Goal: Task Accomplishment & Management: Manage account settings

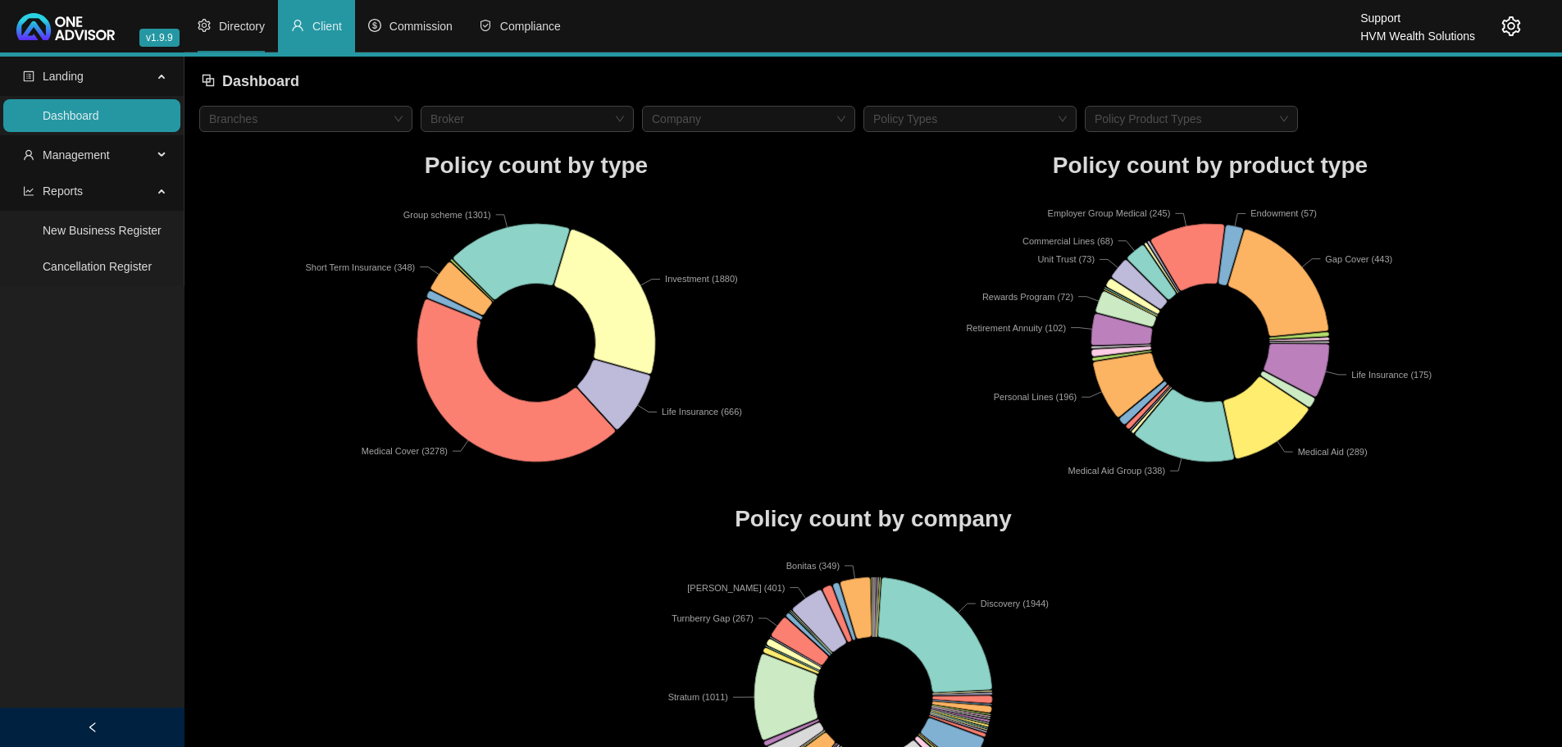
click at [237, 24] on span "Directory" at bounding box center [242, 26] width 46 height 13
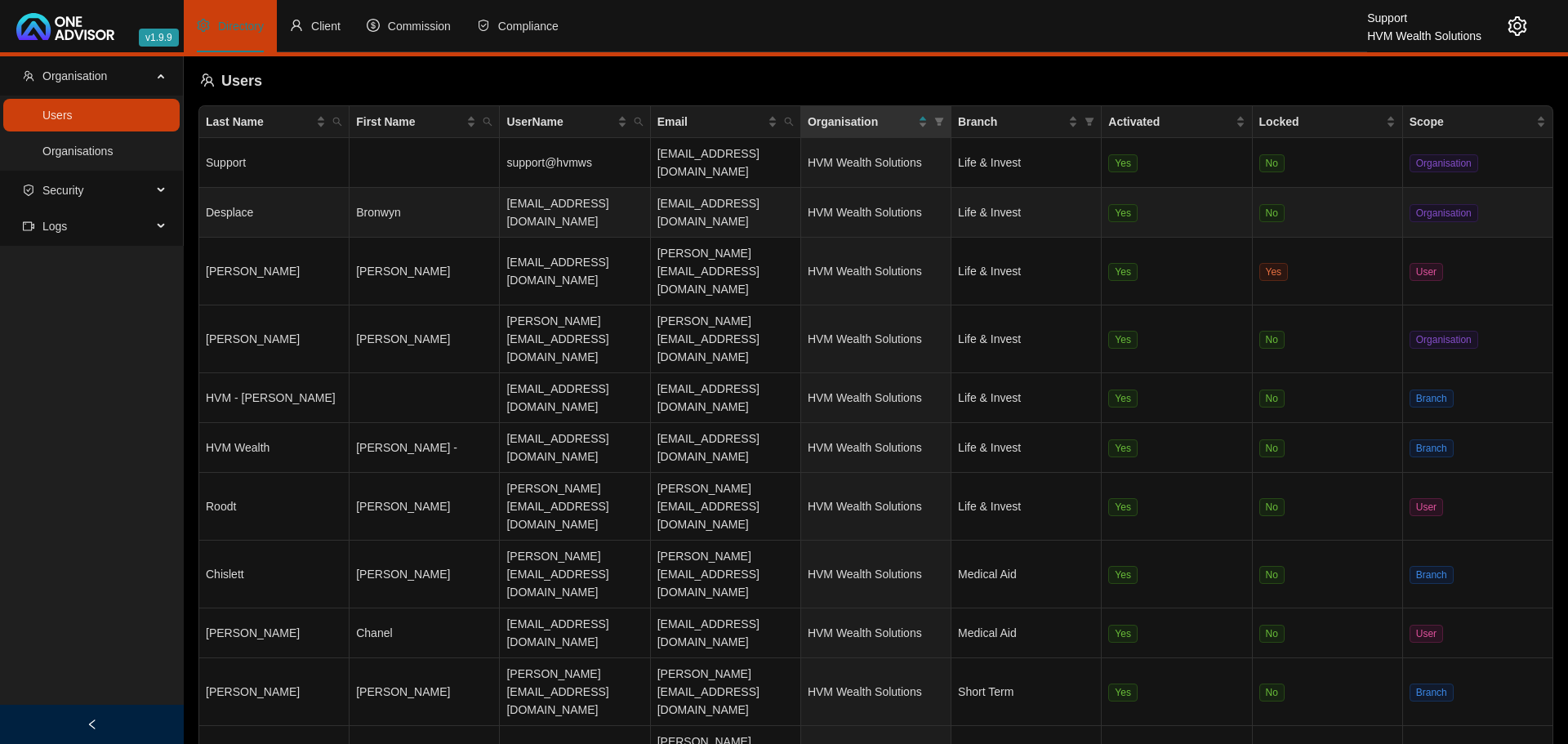
click at [441, 188] on td "Bronwyn" at bounding box center [424, 213] width 150 height 50
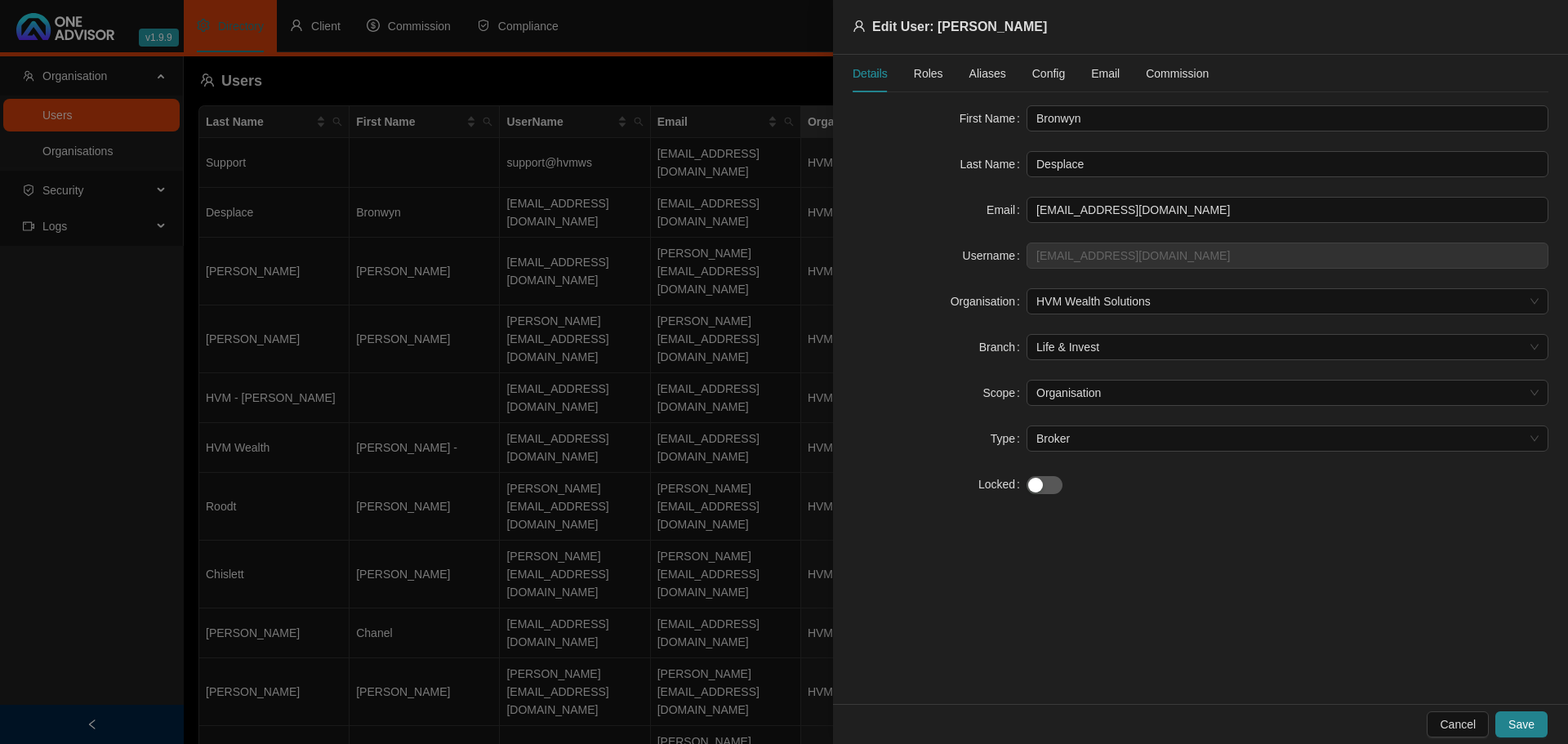
click at [924, 71] on span "Roles" at bounding box center [928, 73] width 30 height 11
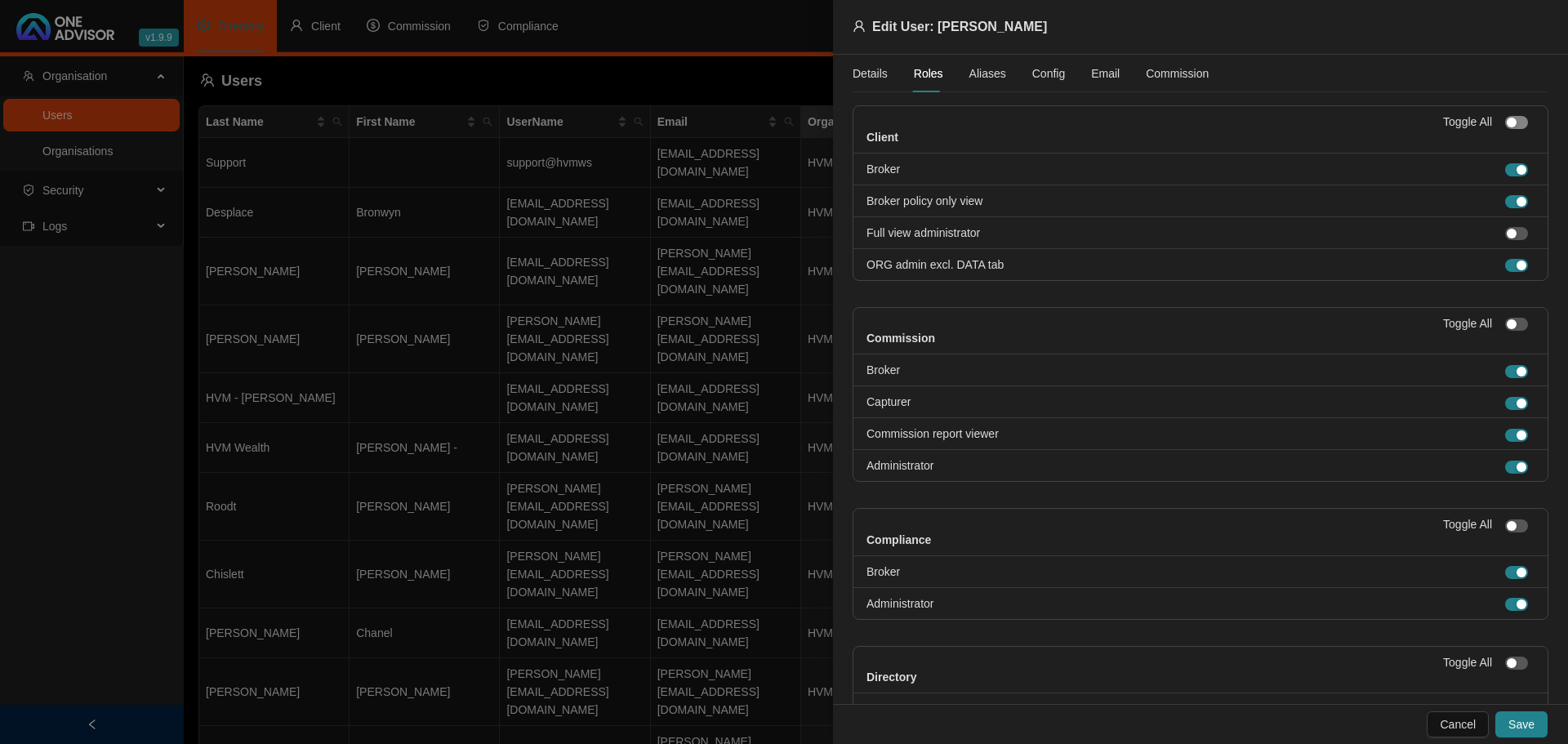
click at [1505, 120] on span "button" at bounding box center [1516, 122] width 23 height 13
click at [1516, 122] on div "button" at bounding box center [1521, 123] width 10 height 10
click at [1506, 233] on div "button" at bounding box center [1511, 234] width 10 height 10
click at [1528, 720] on span "Save" at bounding box center [1521, 724] width 26 height 18
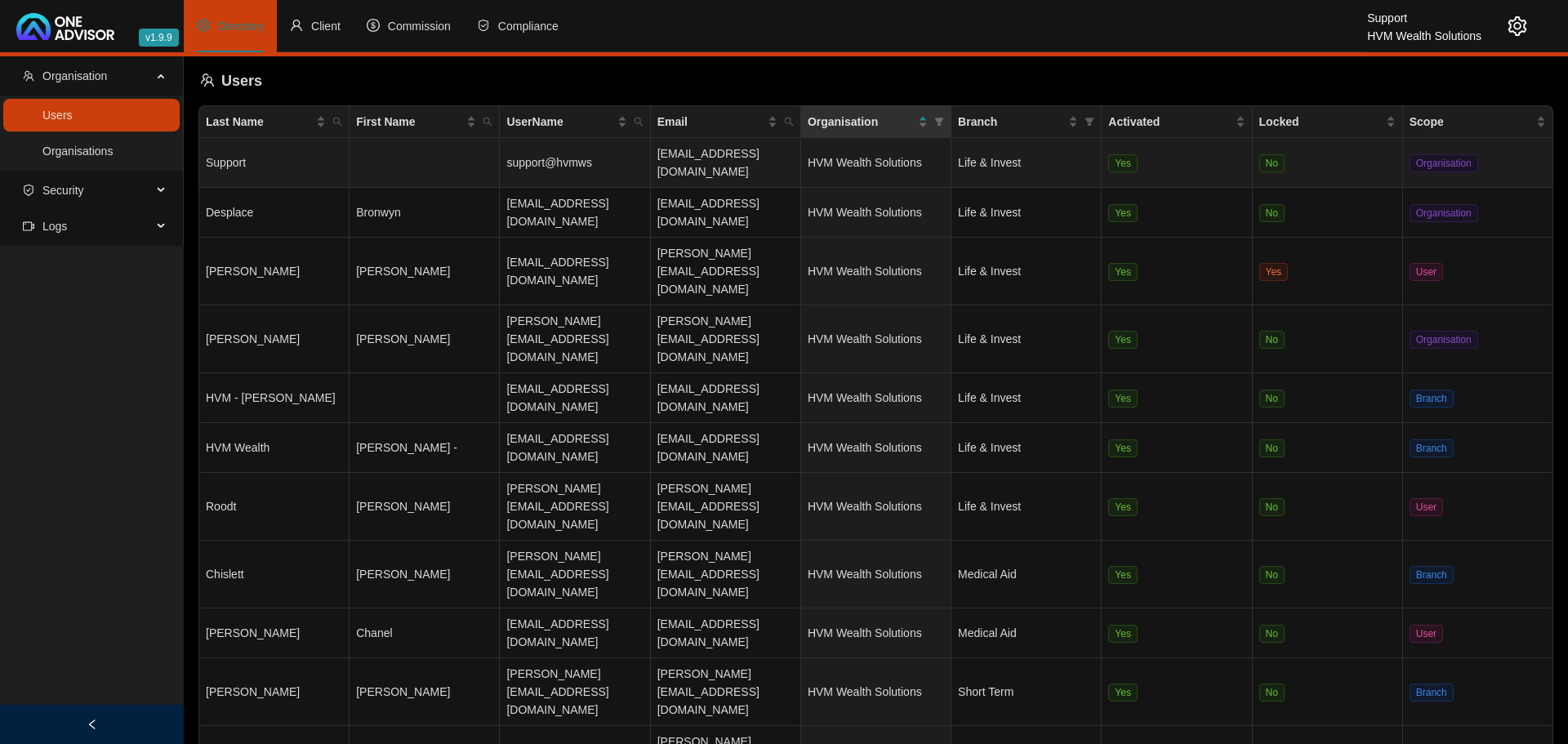
click at [427, 147] on td at bounding box center [424, 163] width 150 height 50
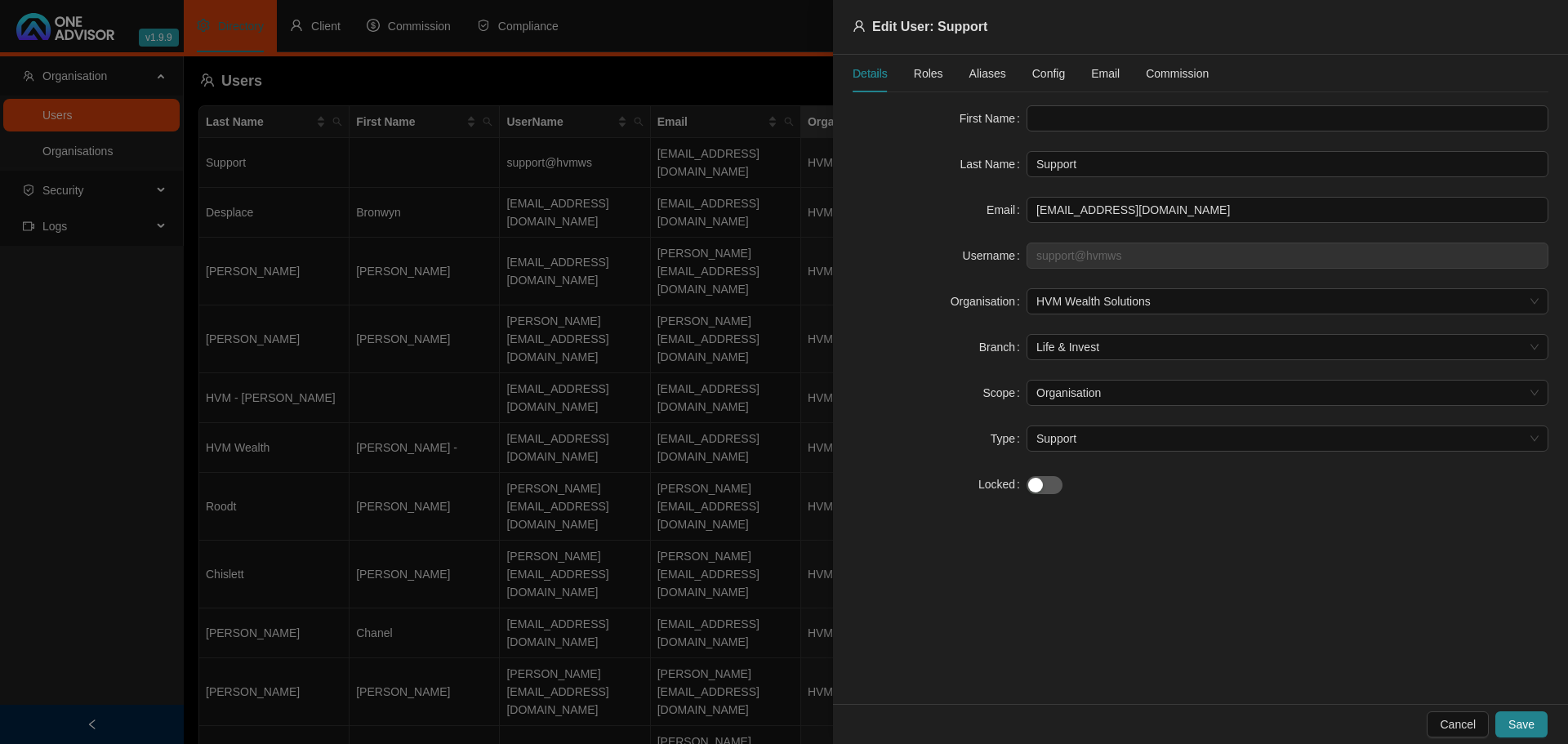
click at [926, 70] on span "Roles" at bounding box center [928, 73] width 30 height 11
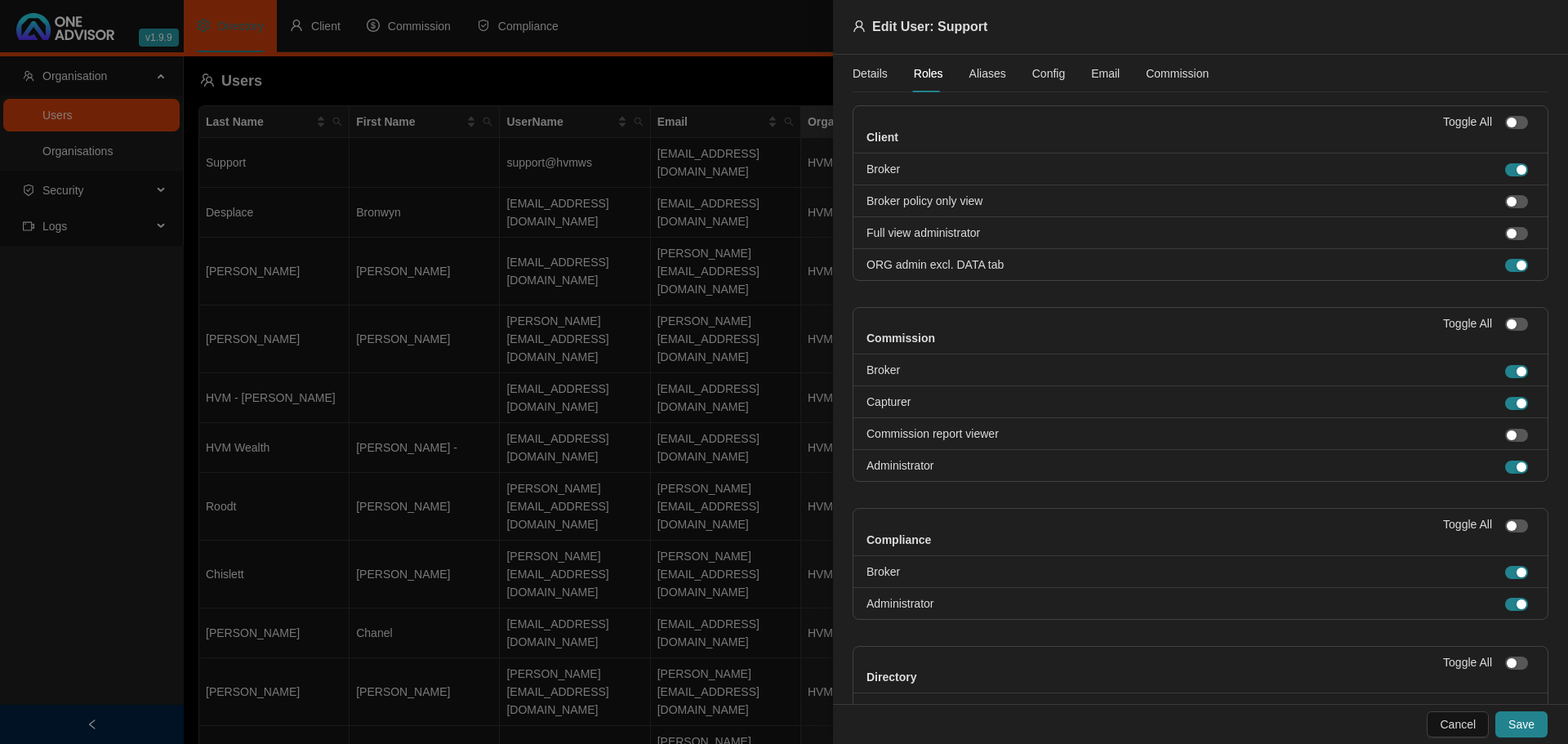
click at [540, 621] on div at bounding box center [784, 372] width 1568 height 744
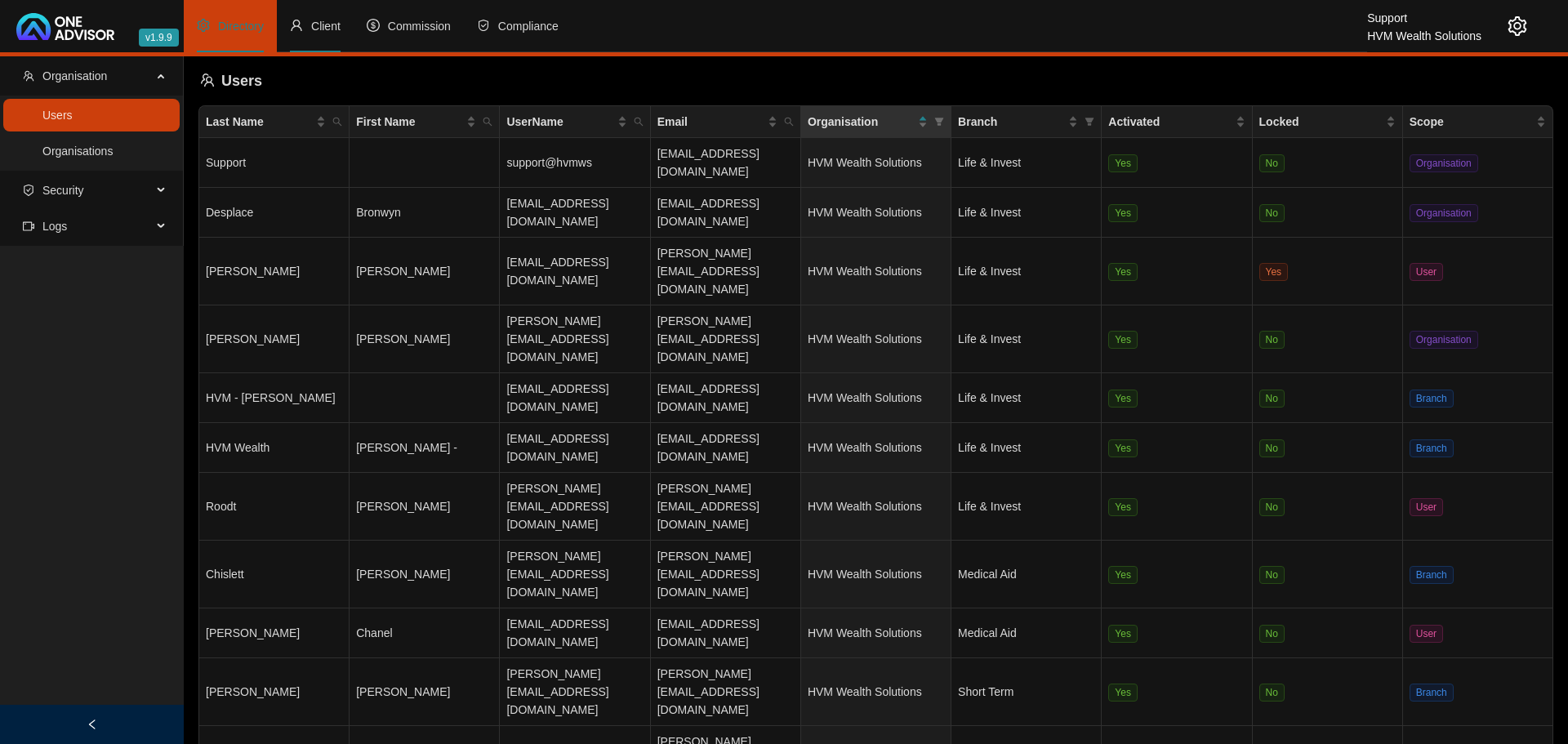
click at [321, 22] on span "Client" at bounding box center [326, 26] width 30 height 13
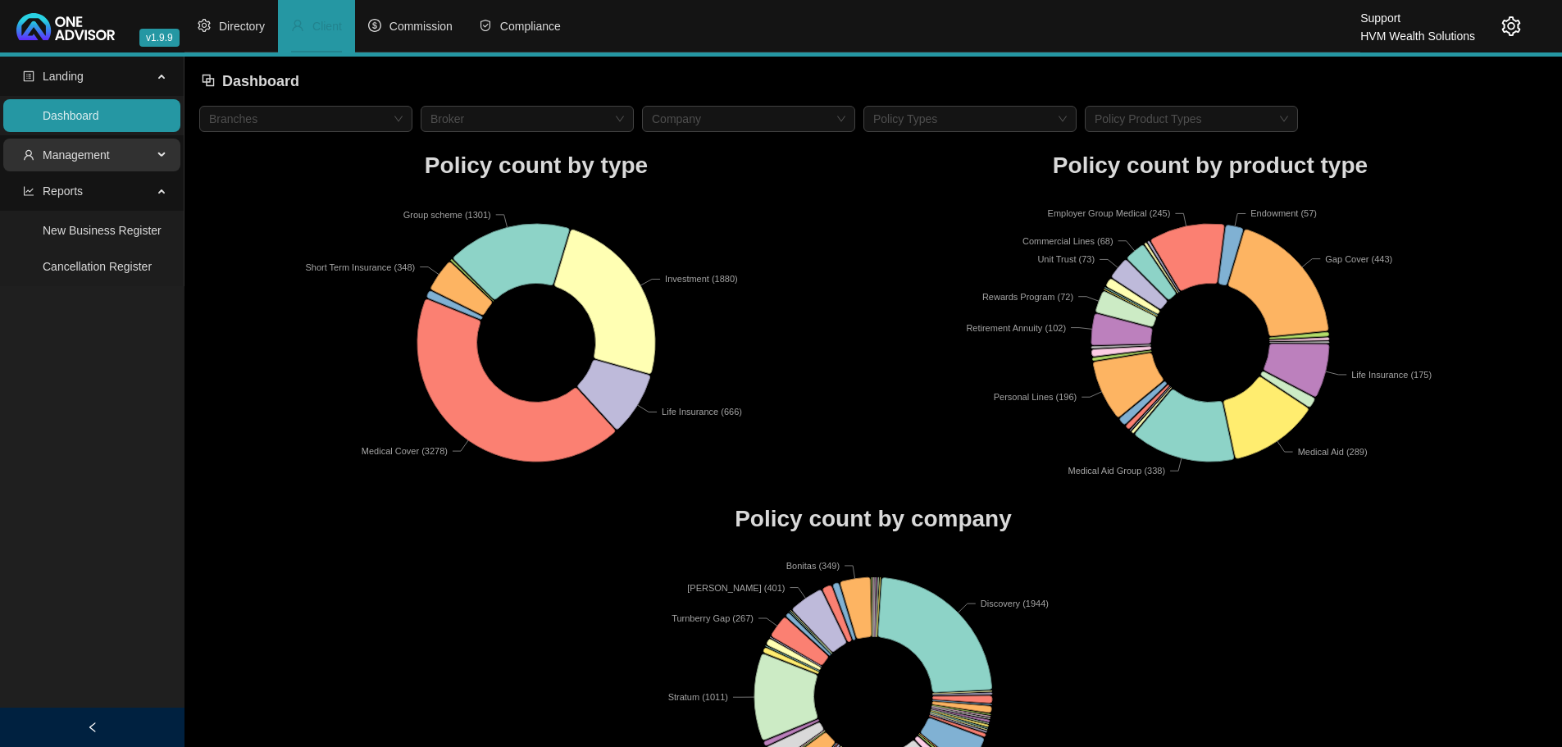
click at [163, 143] on div "Management" at bounding box center [91, 155] width 177 height 33
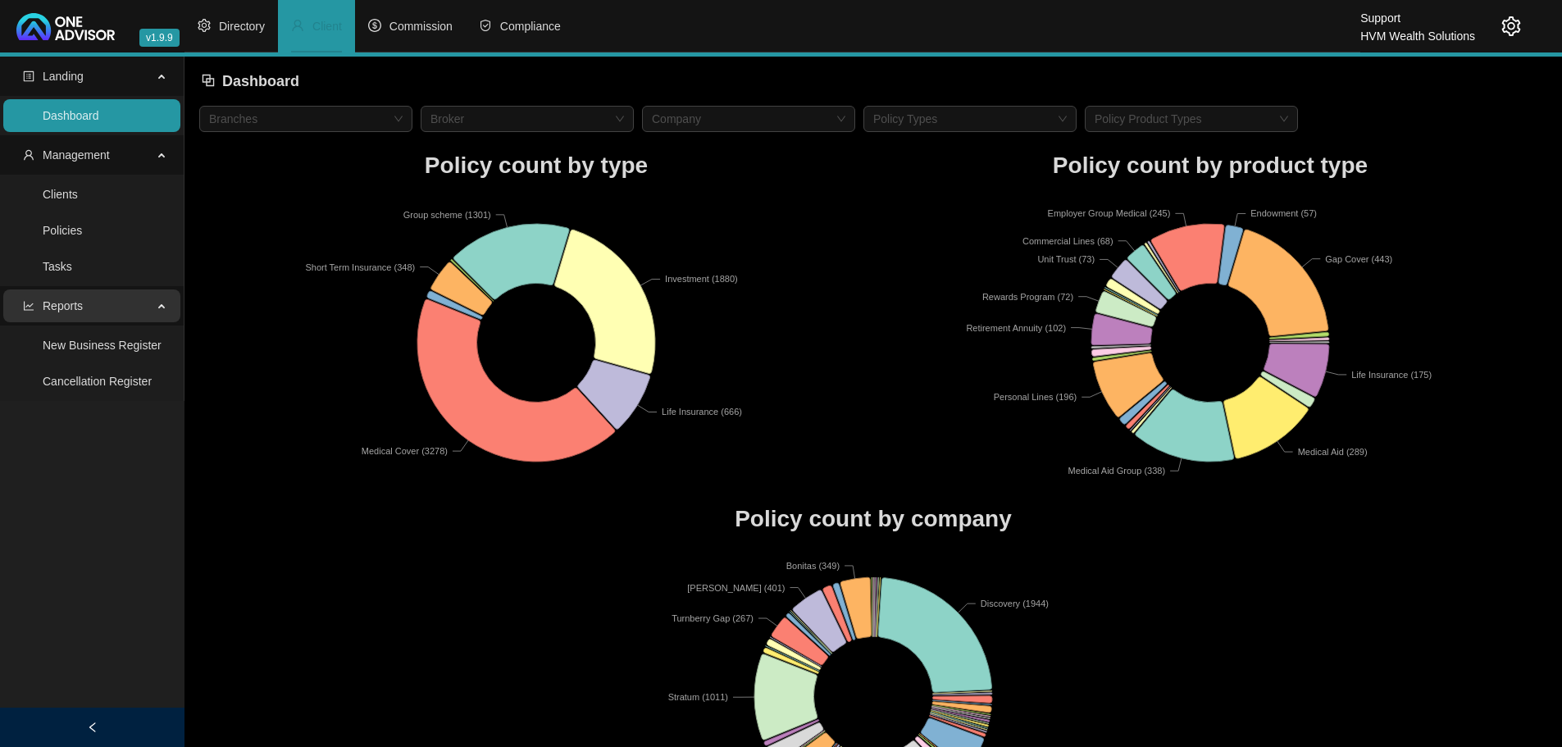
click at [153, 311] on div "Reports" at bounding box center [91, 305] width 177 height 33
click at [153, 310] on div "Reports" at bounding box center [91, 305] width 177 height 33
click at [248, 26] on span "Directory" at bounding box center [242, 26] width 46 height 13
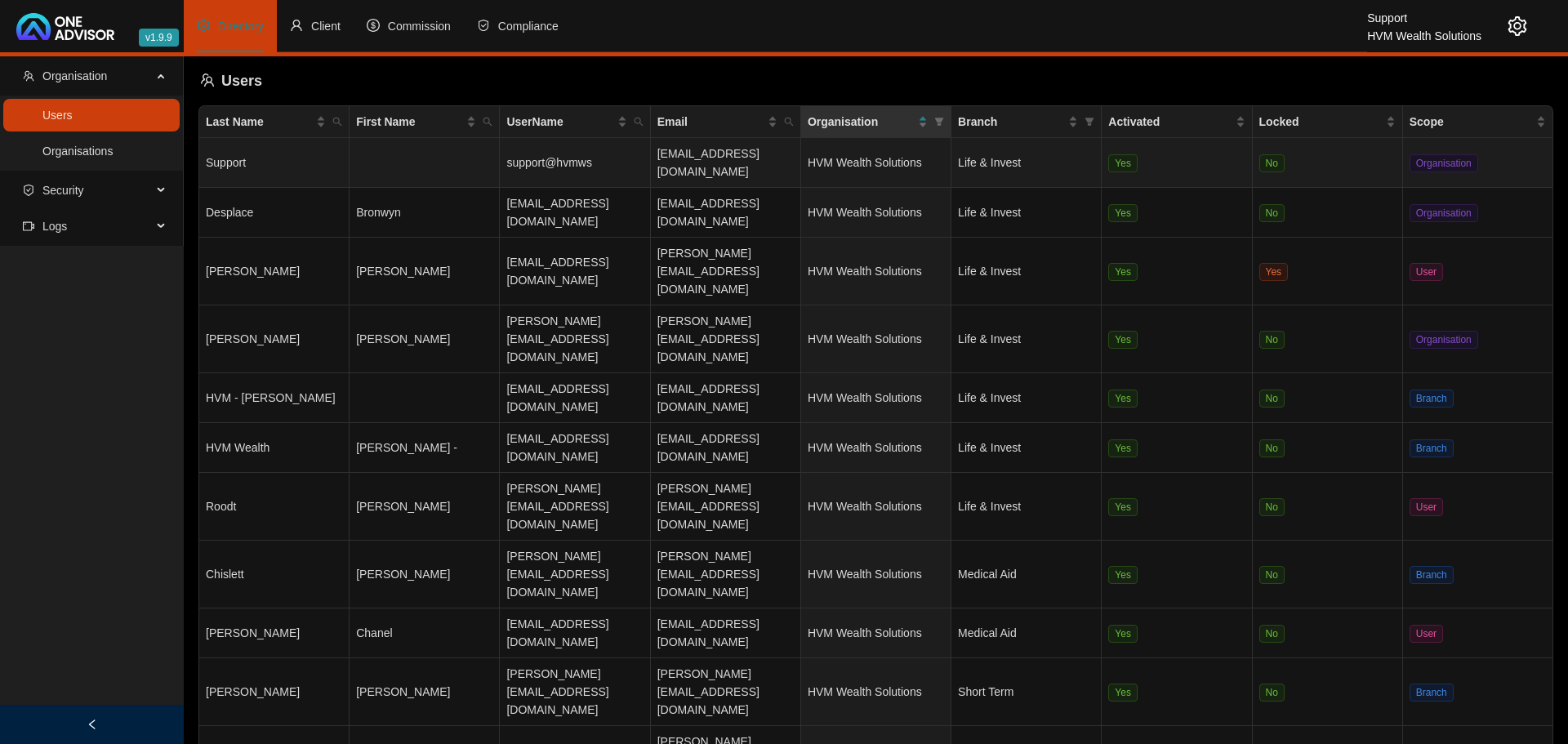
click at [1344, 160] on td "No" at bounding box center [1327, 163] width 150 height 50
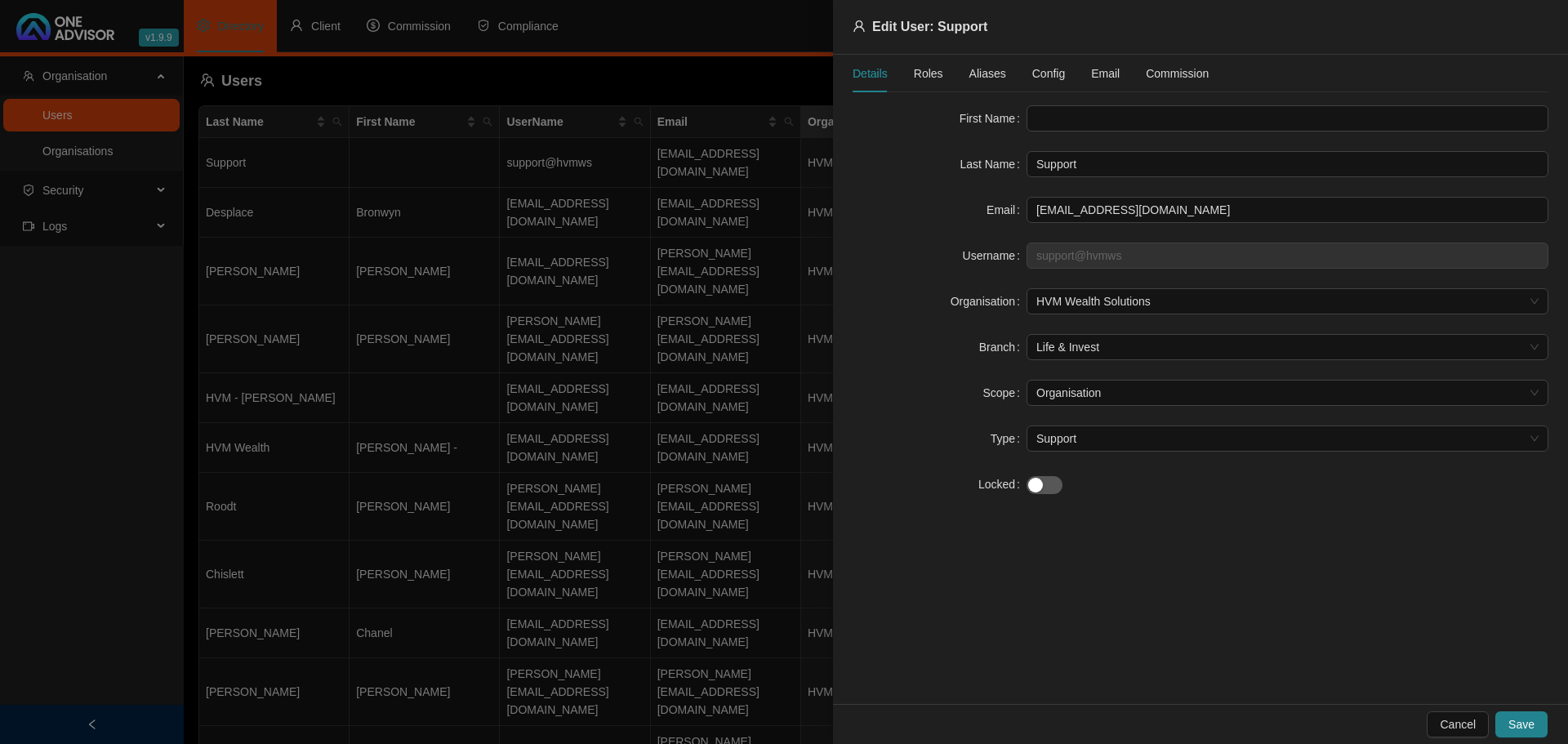
click at [926, 69] on span "Roles" at bounding box center [928, 73] width 30 height 11
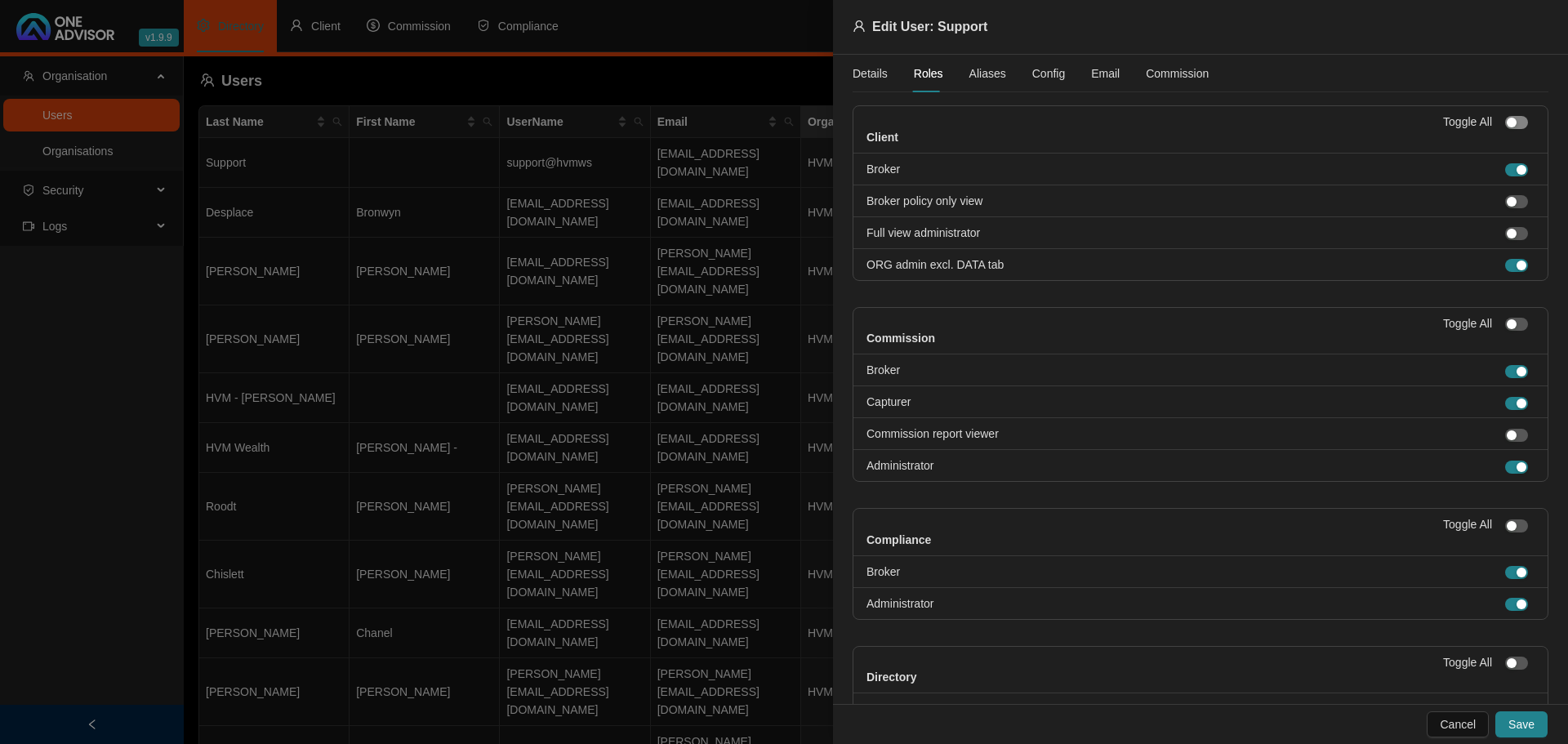
click at [1506, 120] on div "button" at bounding box center [1511, 123] width 10 height 10
click at [1516, 122] on div "button" at bounding box center [1521, 123] width 10 height 10
click at [1505, 229] on span "button" at bounding box center [1516, 233] width 23 height 13
click at [1524, 721] on span "Save" at bounding box center [1521, 724] width 26 height 18
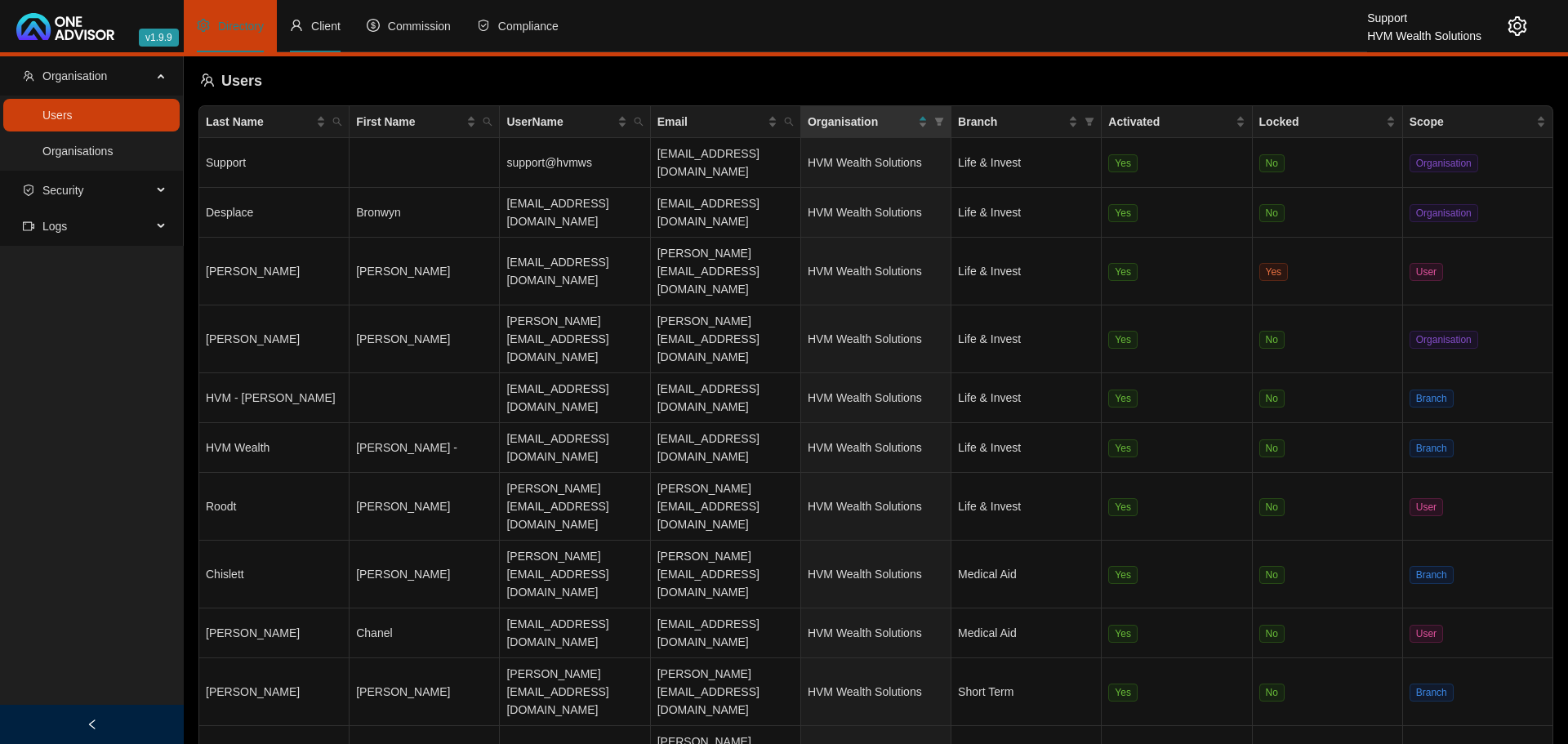
click at [317, 22] on span "Client" at bounding box center [326, 26] width 30 height 13
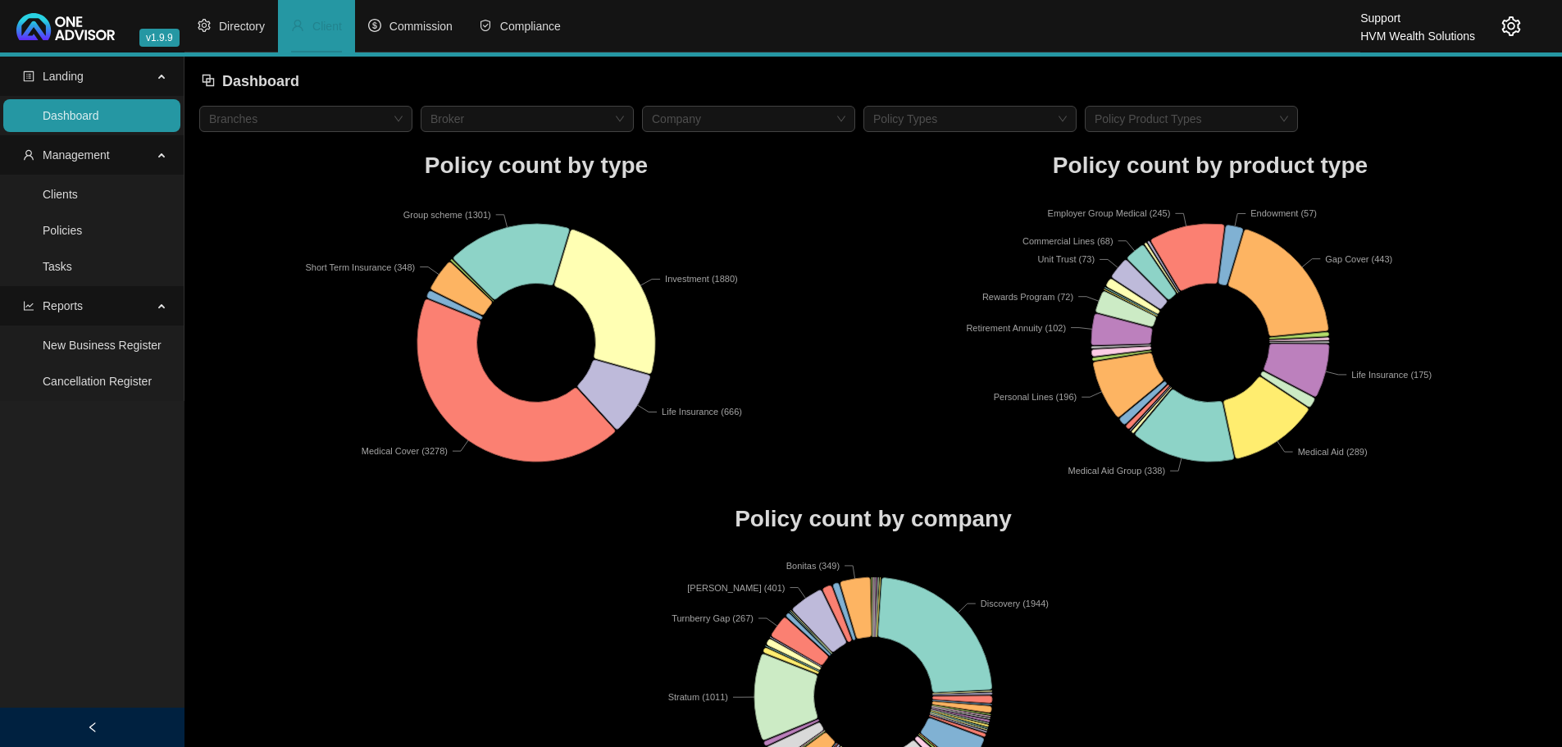
click at [336, 522] on h1 "Policy count by company" at bounding box center [873, 519] width 1348 height 36
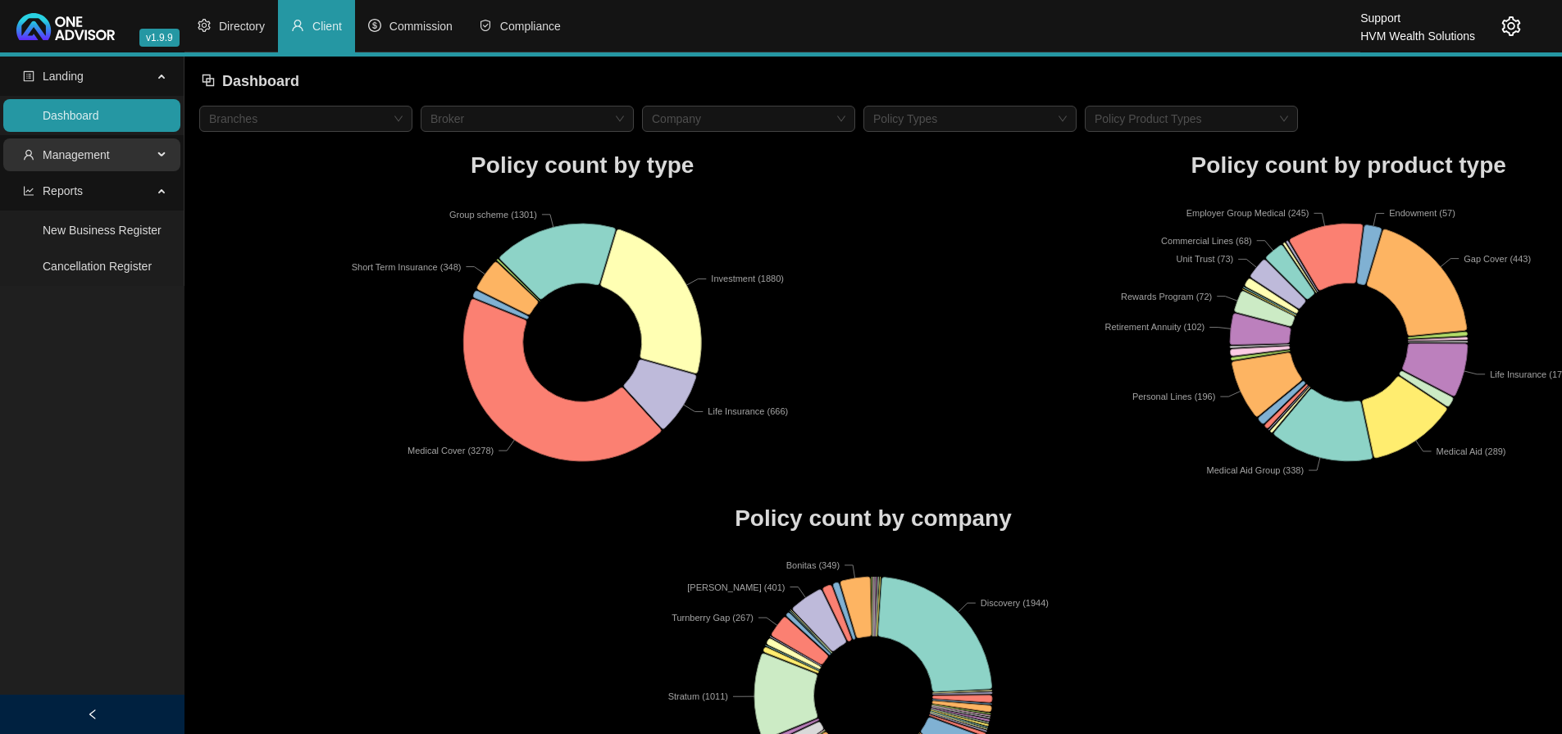
click at [155, 151] on div "Management" at bounding box center [91, 155] width 177 height 33
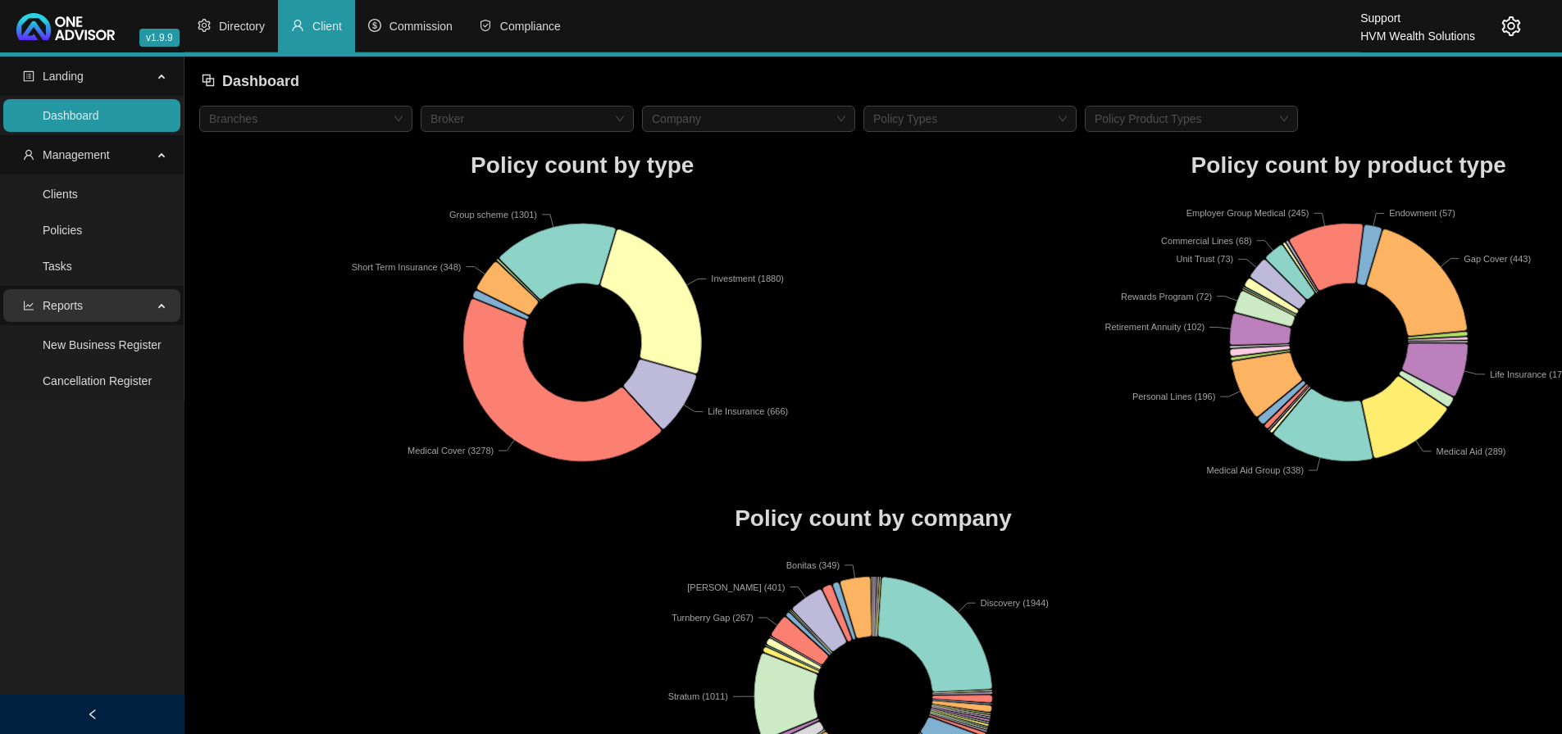
click at [159, 304] on icon at bounding box center [163, 304] width 8 height 0
click at [1498, 30] on div at bounding box center [1498, 26] width 46 height 52
click at [1511, 25] on icon "setting" at bounding box center [1511, 26] width 20 height 20
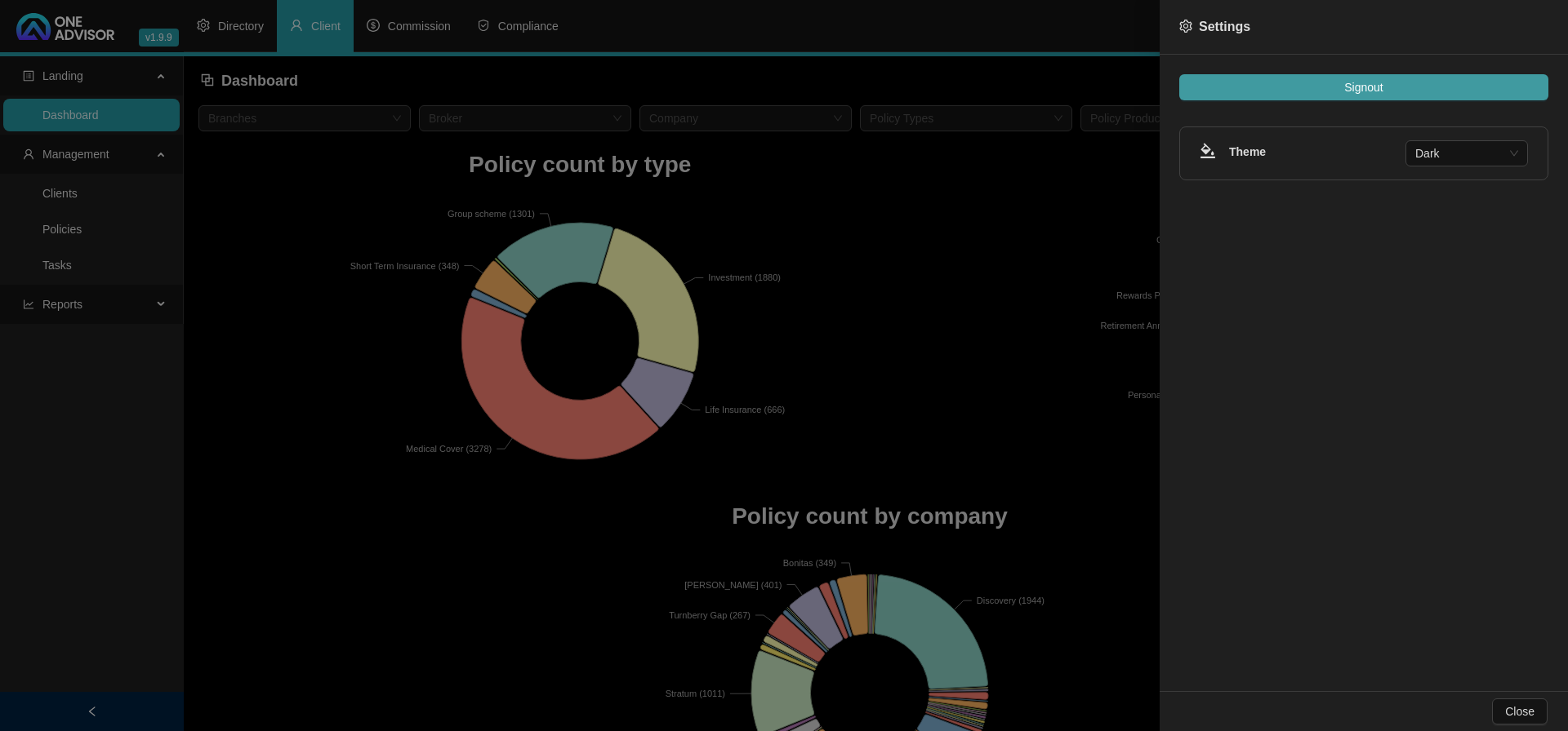
click at [1375, 84] on span "Signout" at bounding box center [1363, 88] width 39 height 18
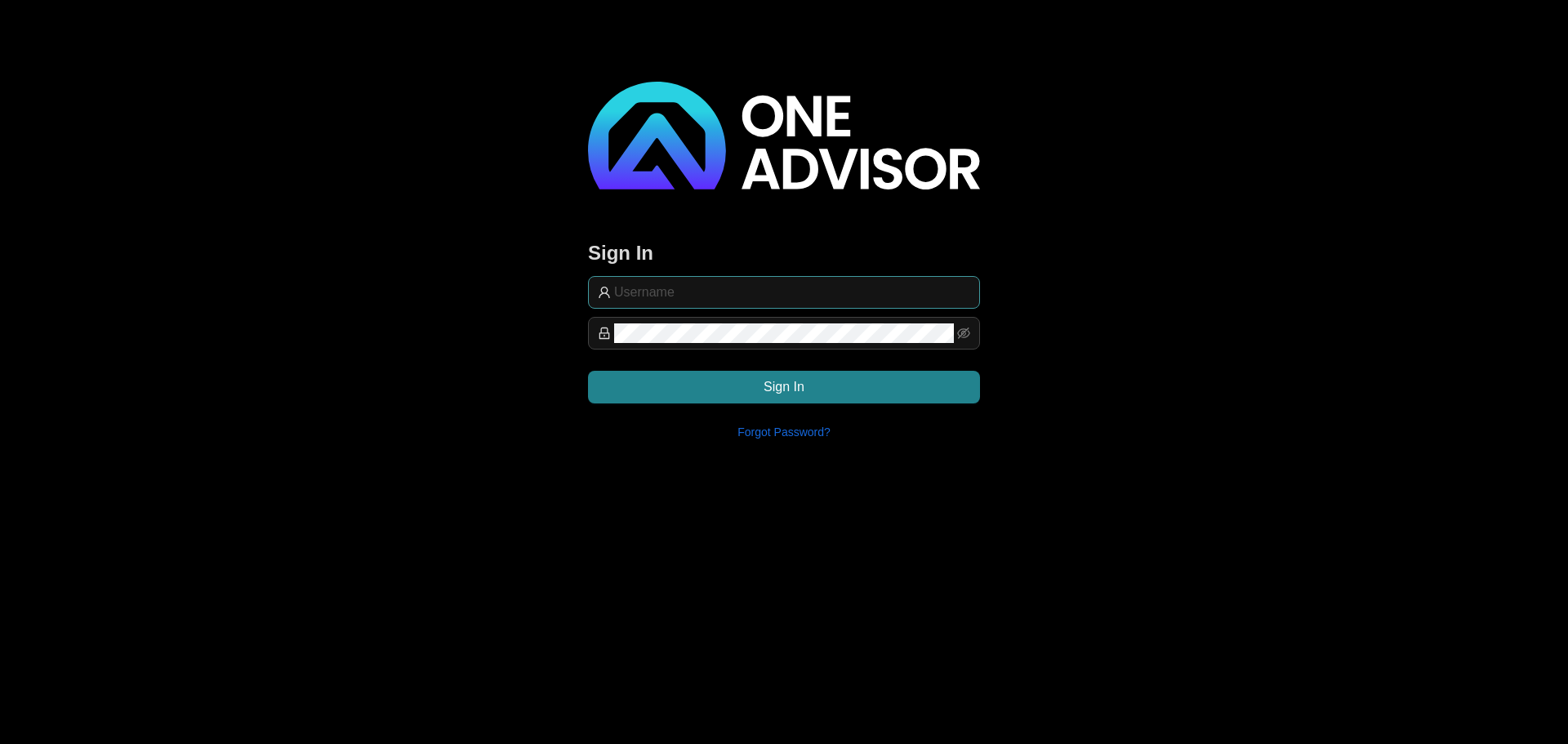
click at [630, 287] on input "text" at bounding box center [791, 293] width 356 height 20
type input "support@hvmws"
click at [809, 398] on button "Sign In" at bounding box center [783, 386] width 392 height 33
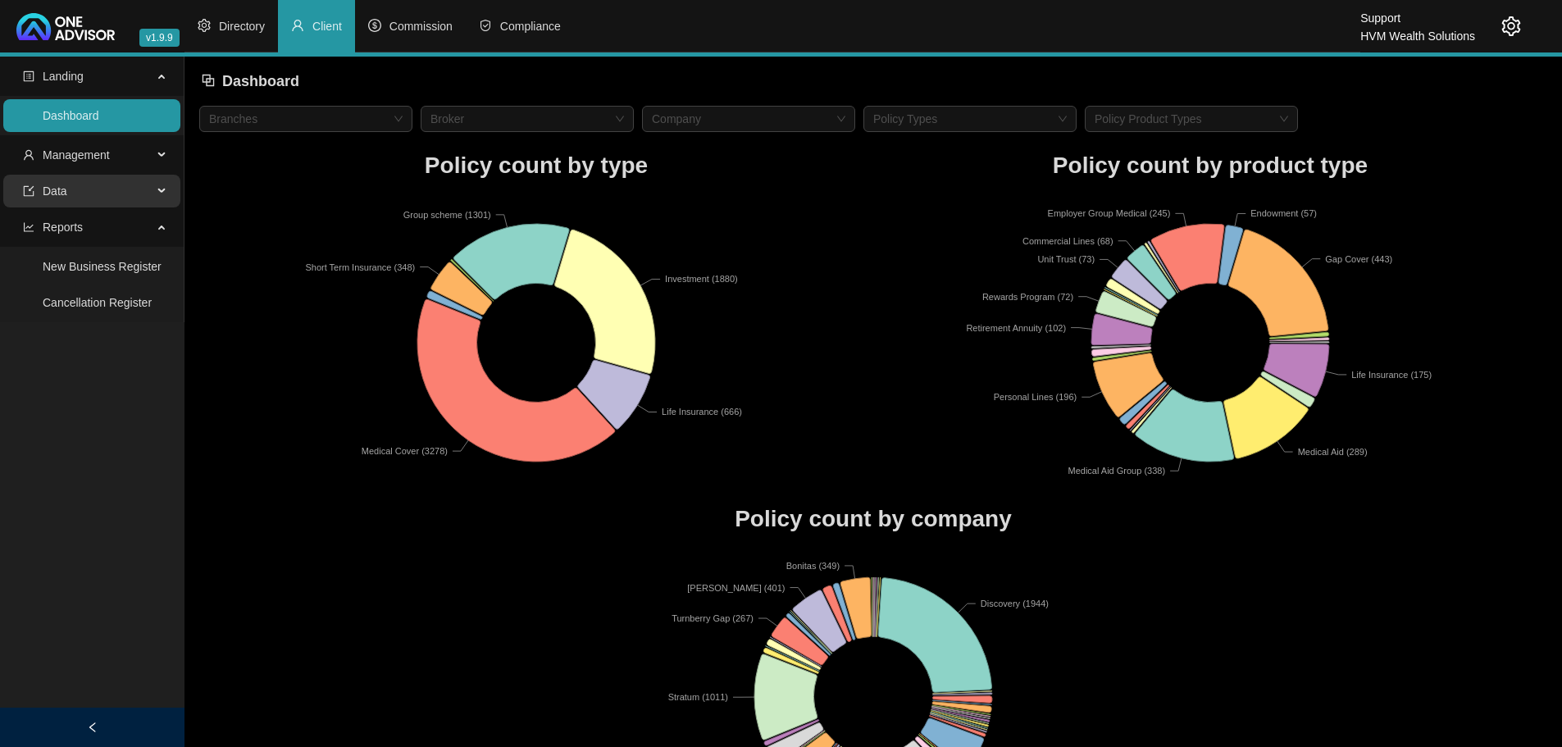
click at [160, 191] on icon at bounding box center [163, 191] width 8 height 0
click at [156, 191] on div "Data" at bounding box center [91, 191] width 177 height 33
click at [324, 25] on span "Client" at bounding box center [327, 26] width 30 height 13
click at [249, 20] on span "Directory" at bounding box center [242, 26] width 46 height 13
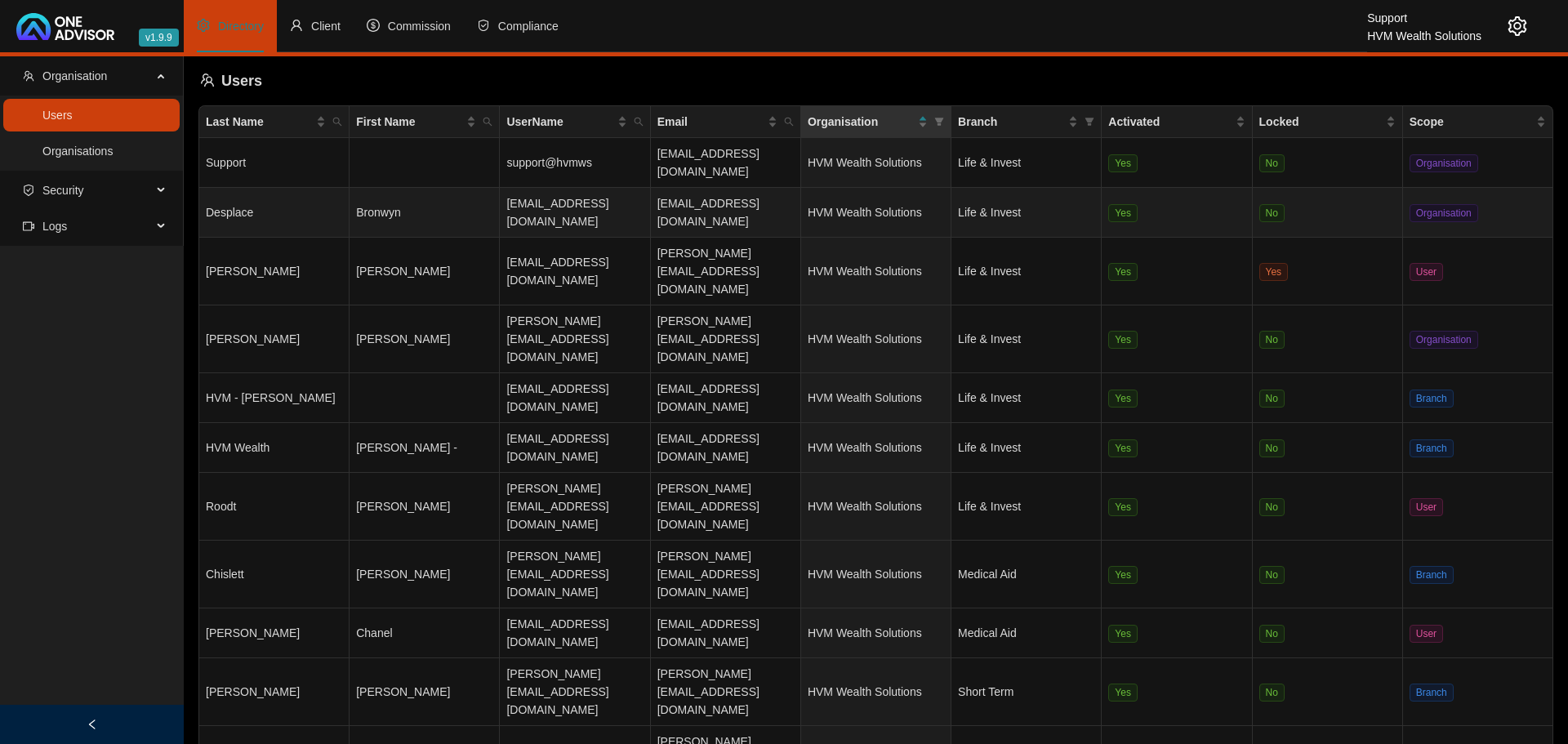
click at [421, 188] on td "Bronwyn" at bounding box center [424, 213] width 150 height 50
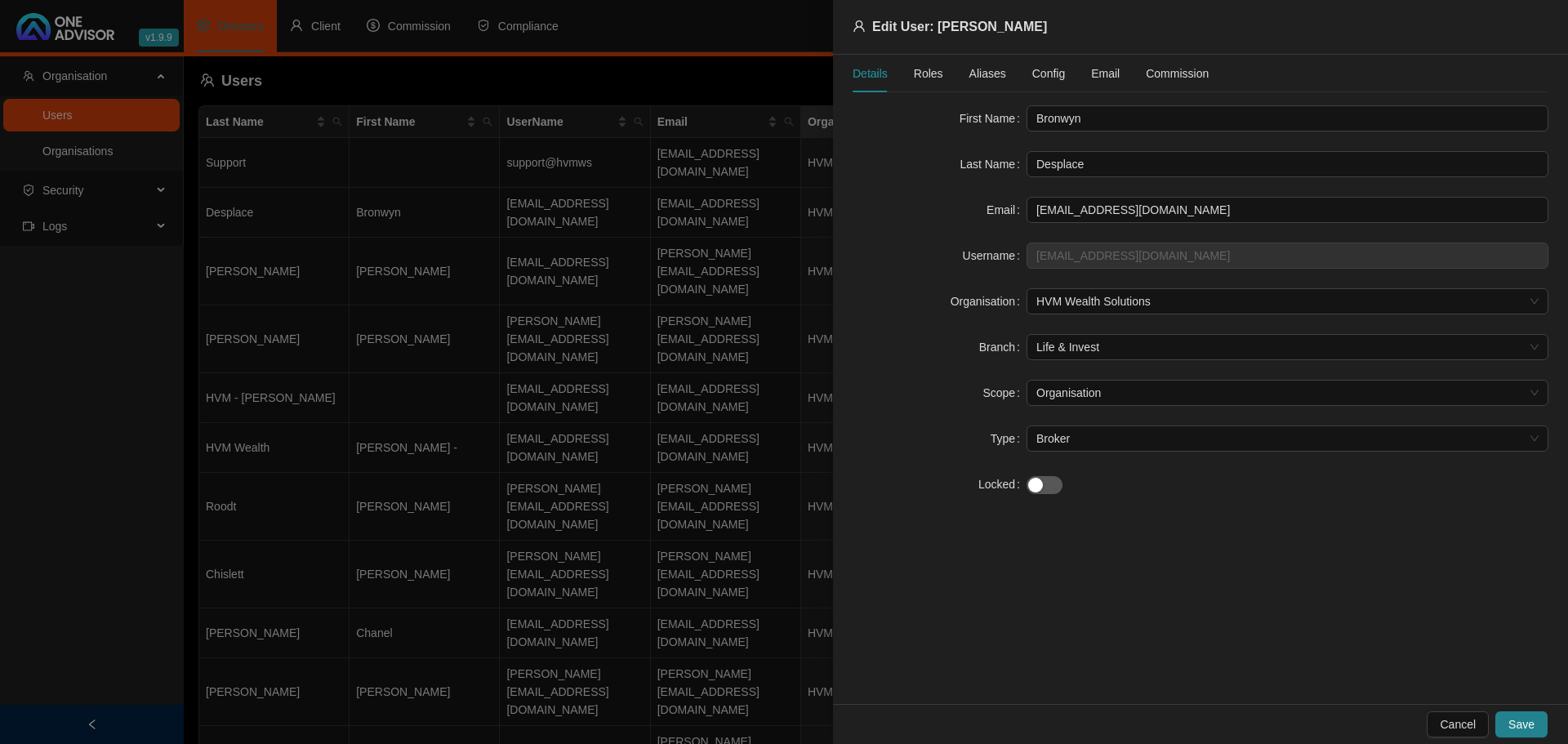
click at [926, 70] on span "Roles" at bounding box center [928, 73] width 30 height 11
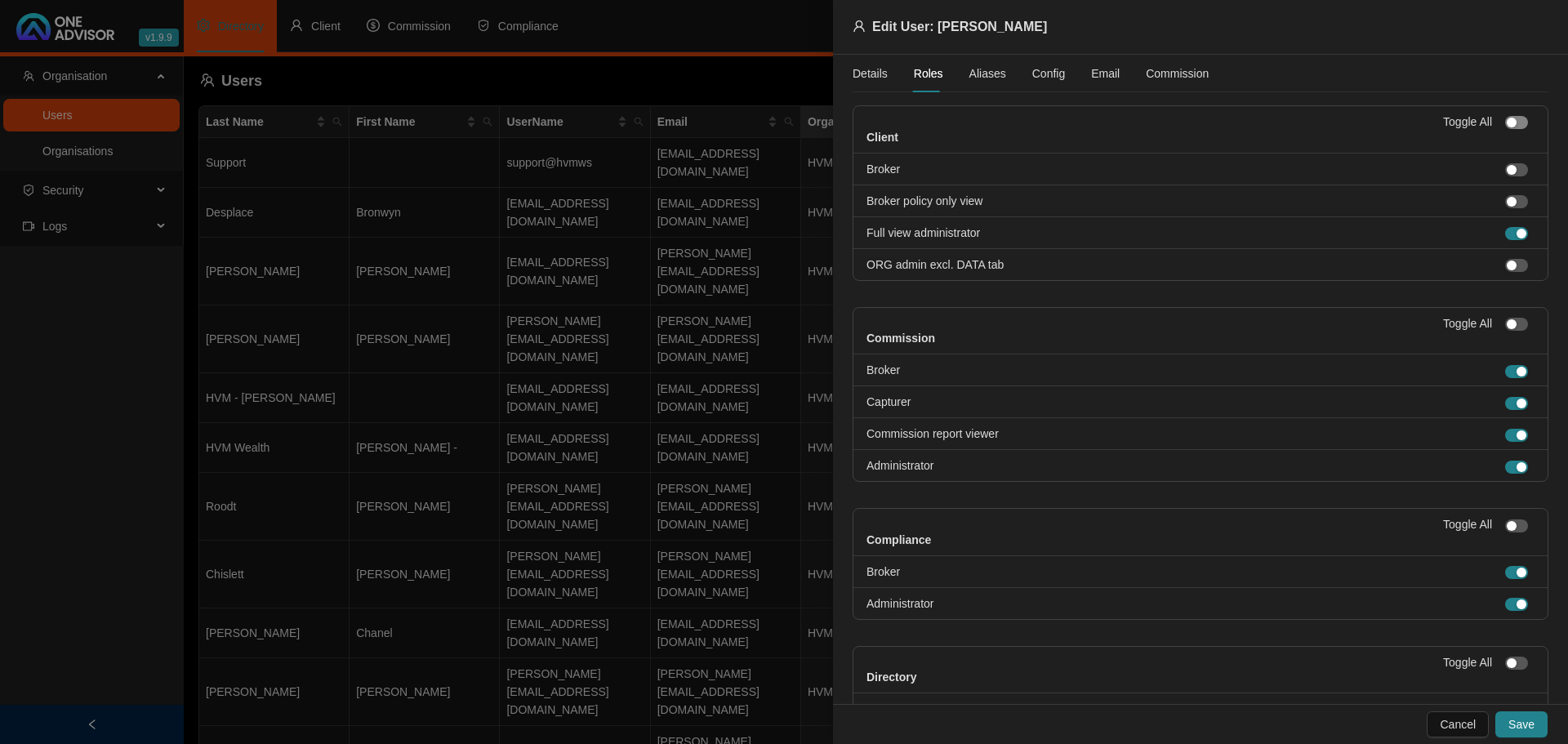
click at [1505, 117] on span "button" at bounding box center [1516, 122] width 23 height 13
click at [1506, 232] on div "button" at bounding box center [1511, 234] width 10 height 10
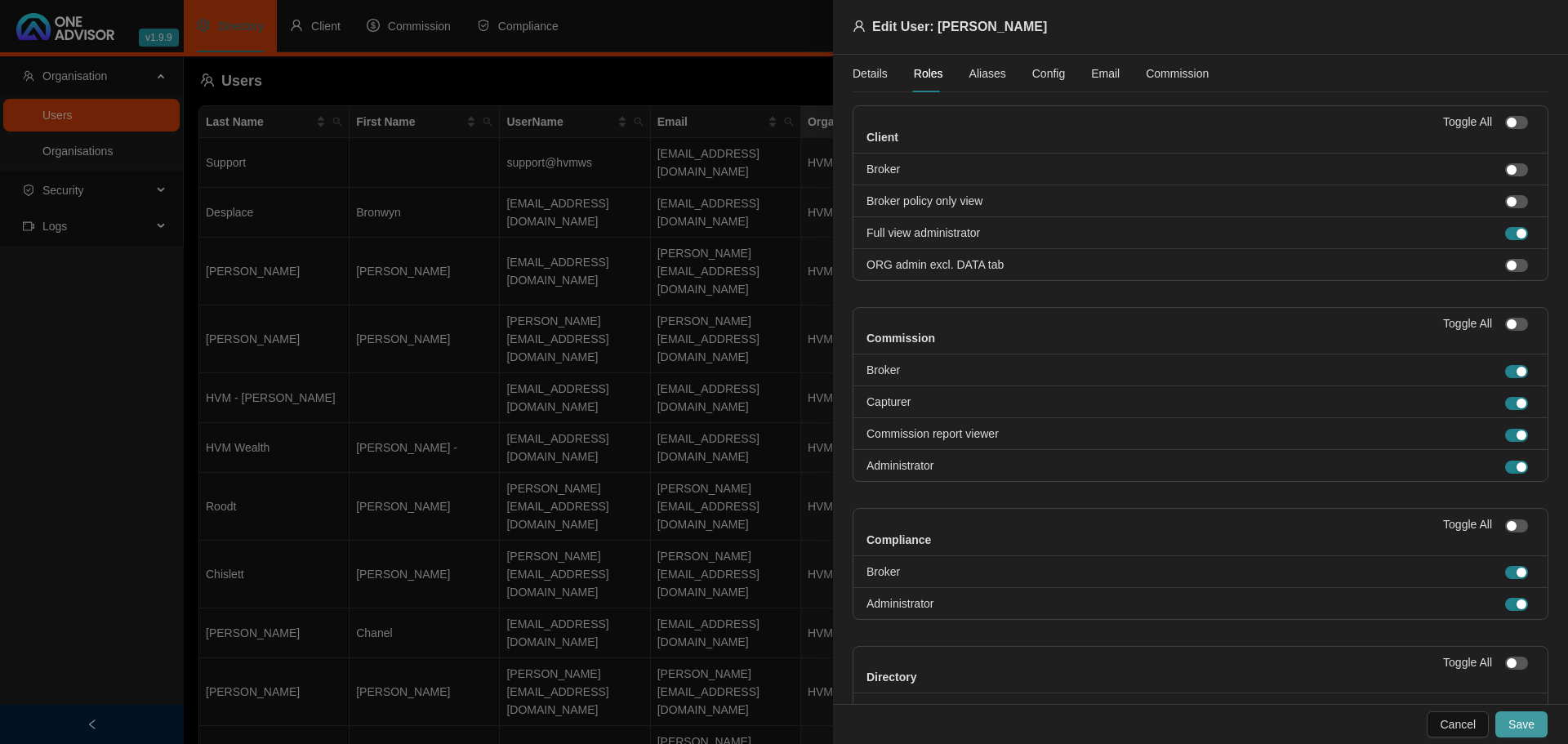
click at [1519, 723] on span "Save" at bounding box center [1521, 724] width 26 height 18
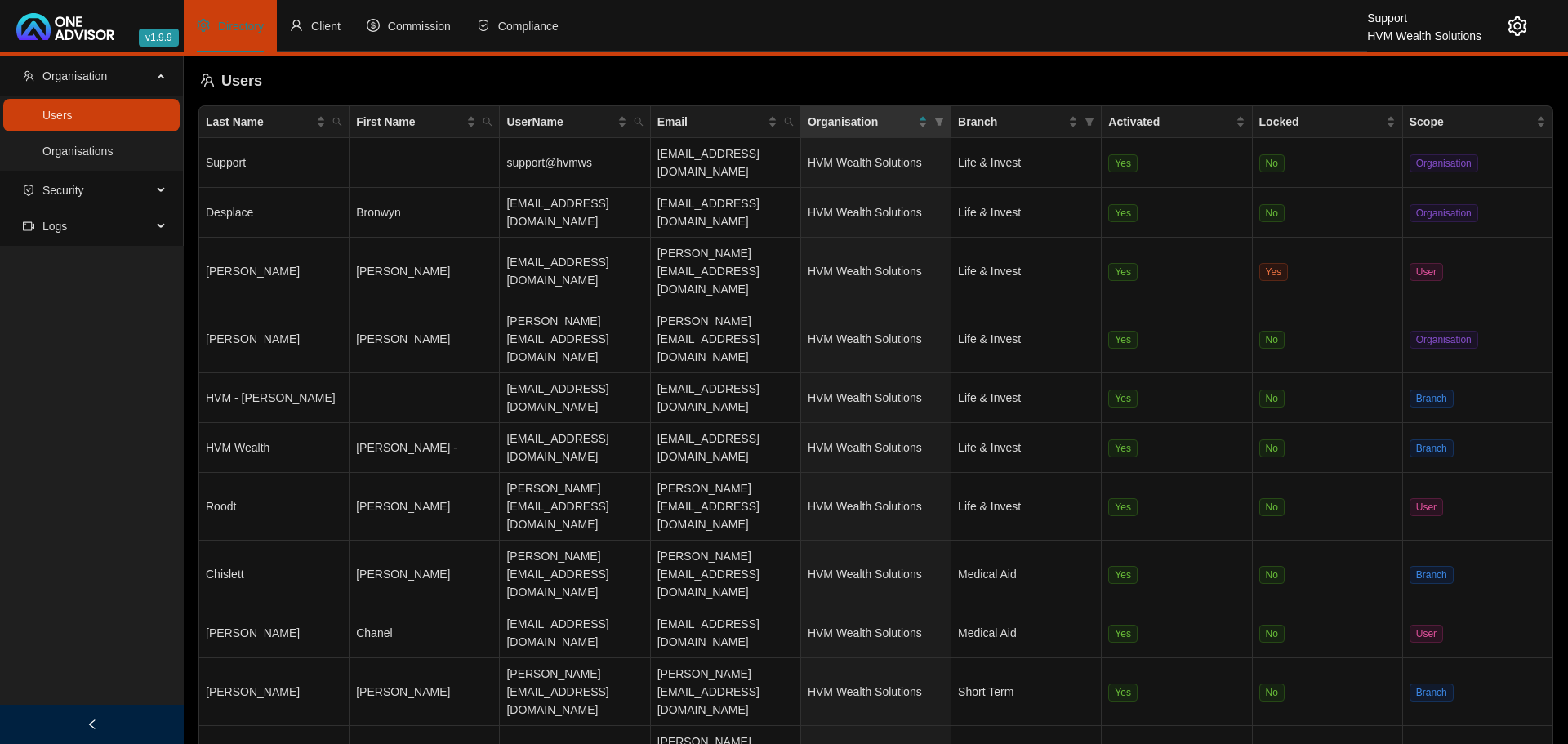
click at [344, 629] on main "Organisation Users Organisations Security Logs Users Last Name First Name UserN…" at bounding box center [784, 400] width 1568 height 687
click at [321, 23] on span "Client" at bounding box center [326, 26] width 30 height 13
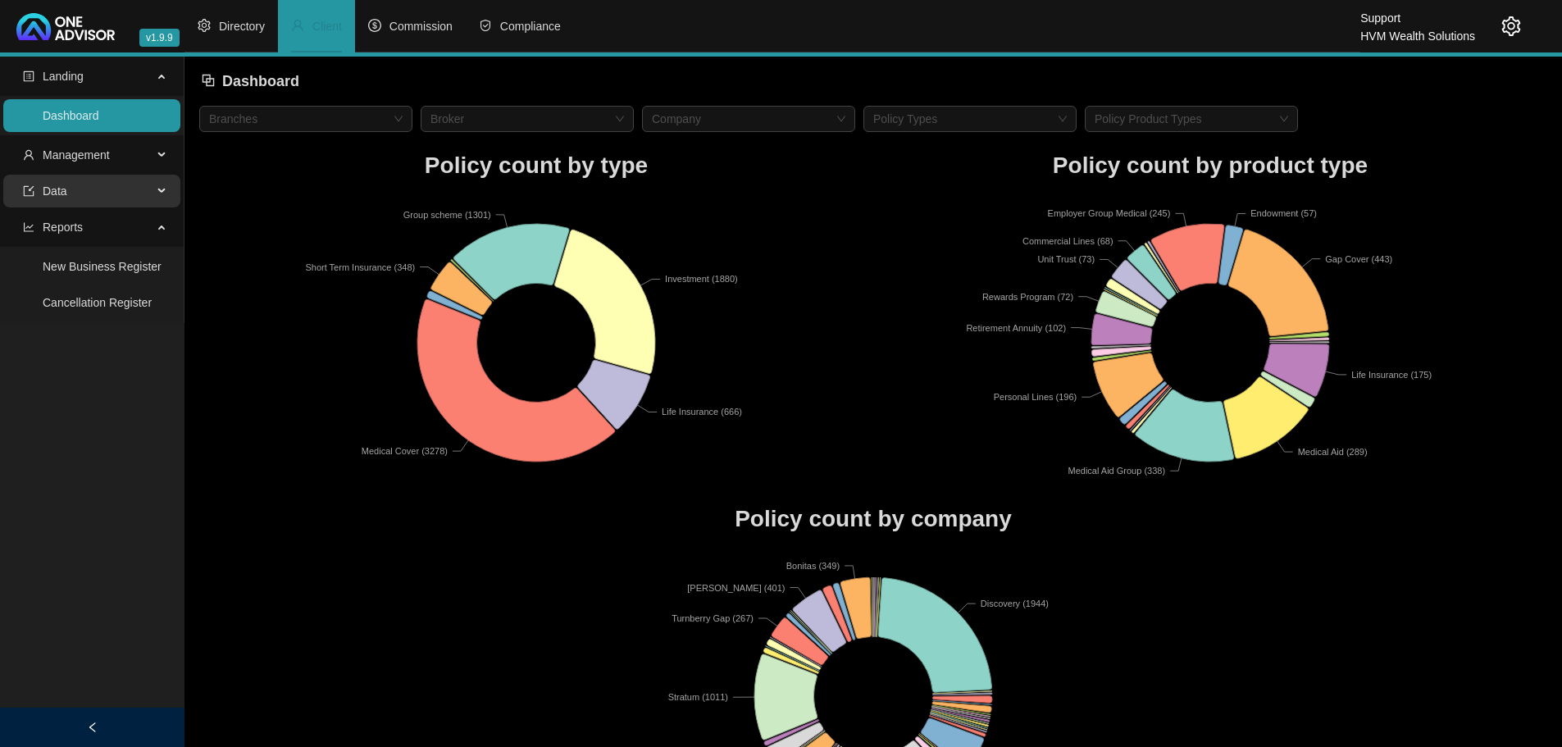
click at [155, 192] on div "Data" at bounding box center [91, 191] width 177 height 33
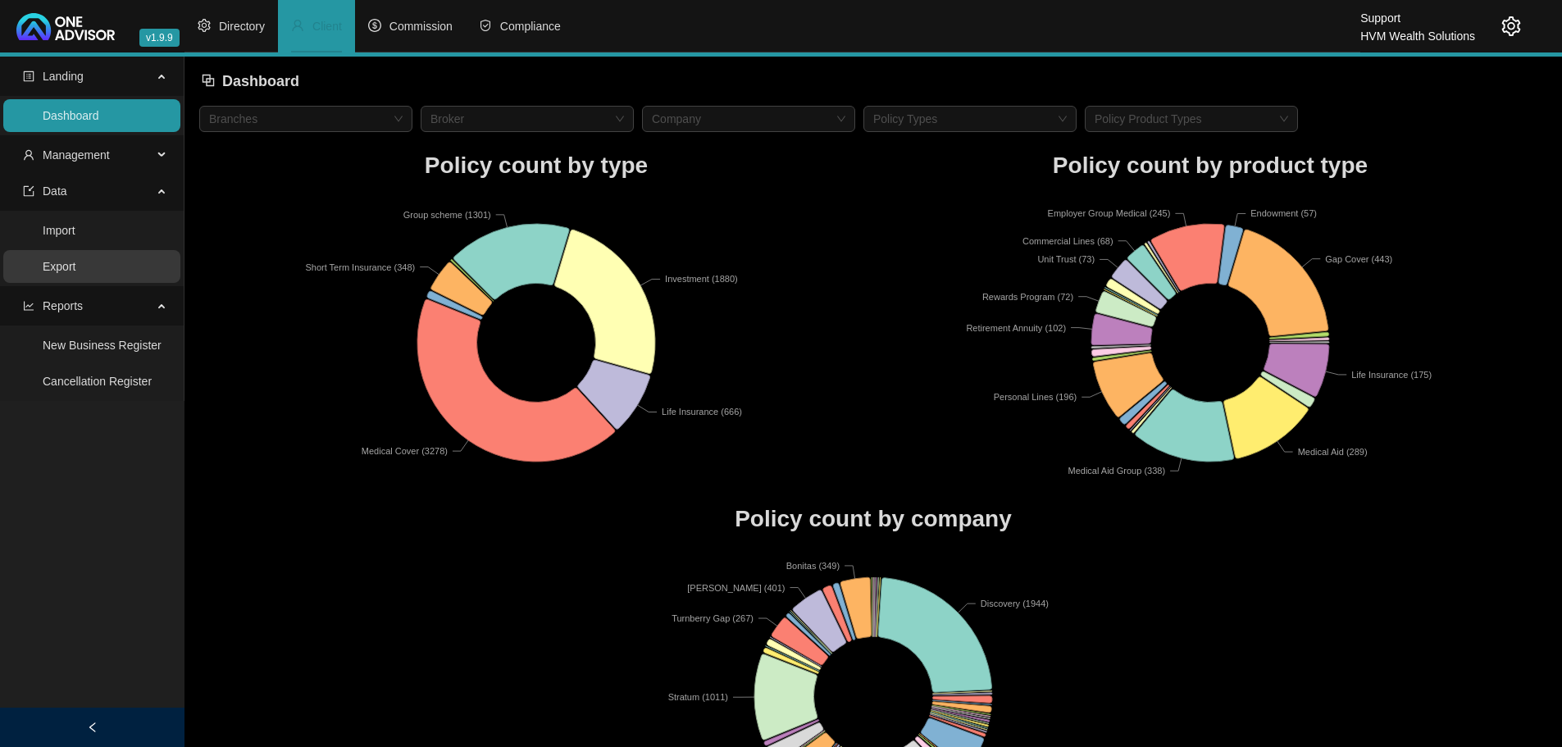
click at [64, 265] on link "Export" at bounding box center [59, 266] width 33 height 13
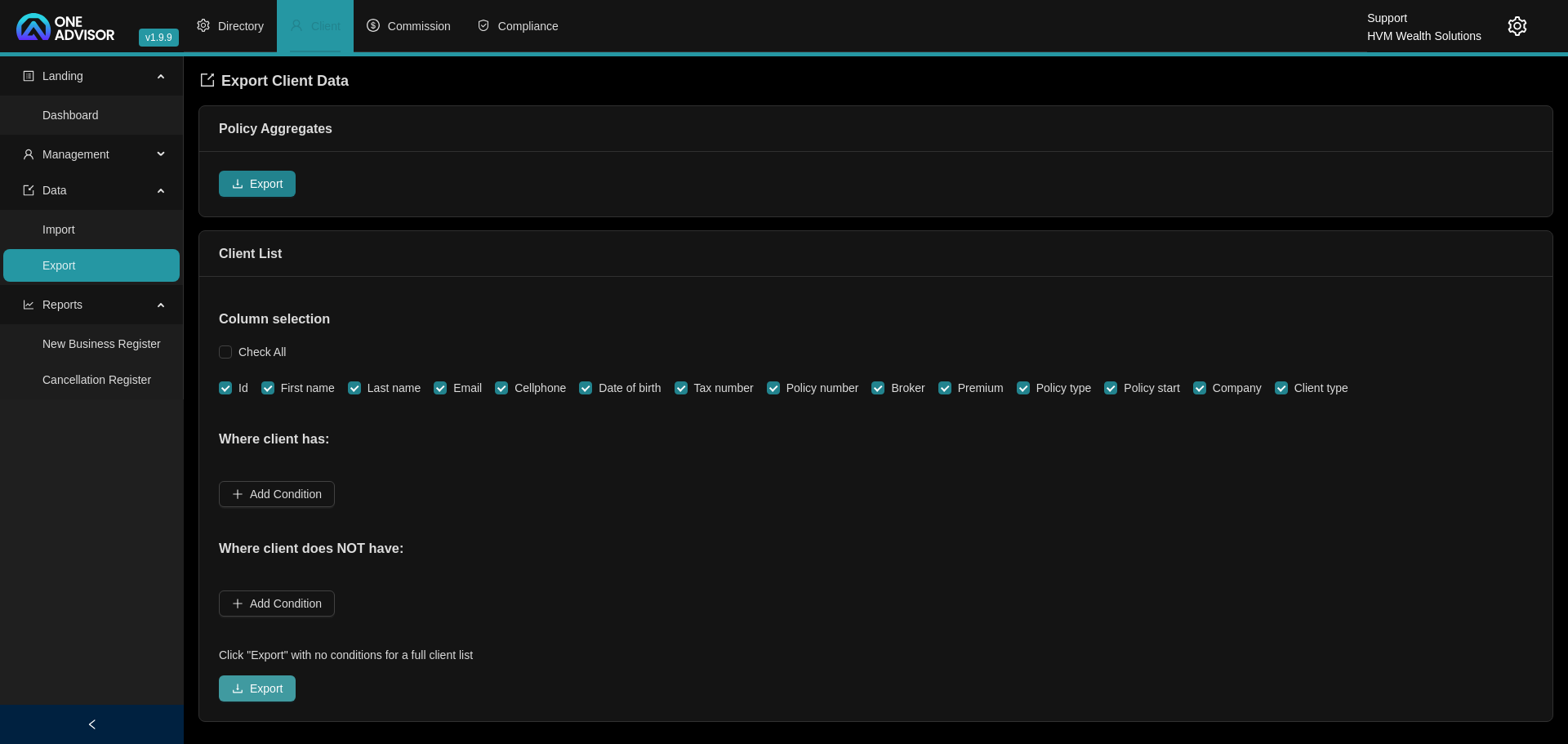
click at [261, 690] on span "Export" at bounding box center [266, 688] width 33 height 18
click at [753, 540] on h3 "Where client does NOT have:" at bounding box center [876, 548] width 1314 height 21
click at [241, 30] on span "Directory" at bounding box center [241, 26] width 46 height 13
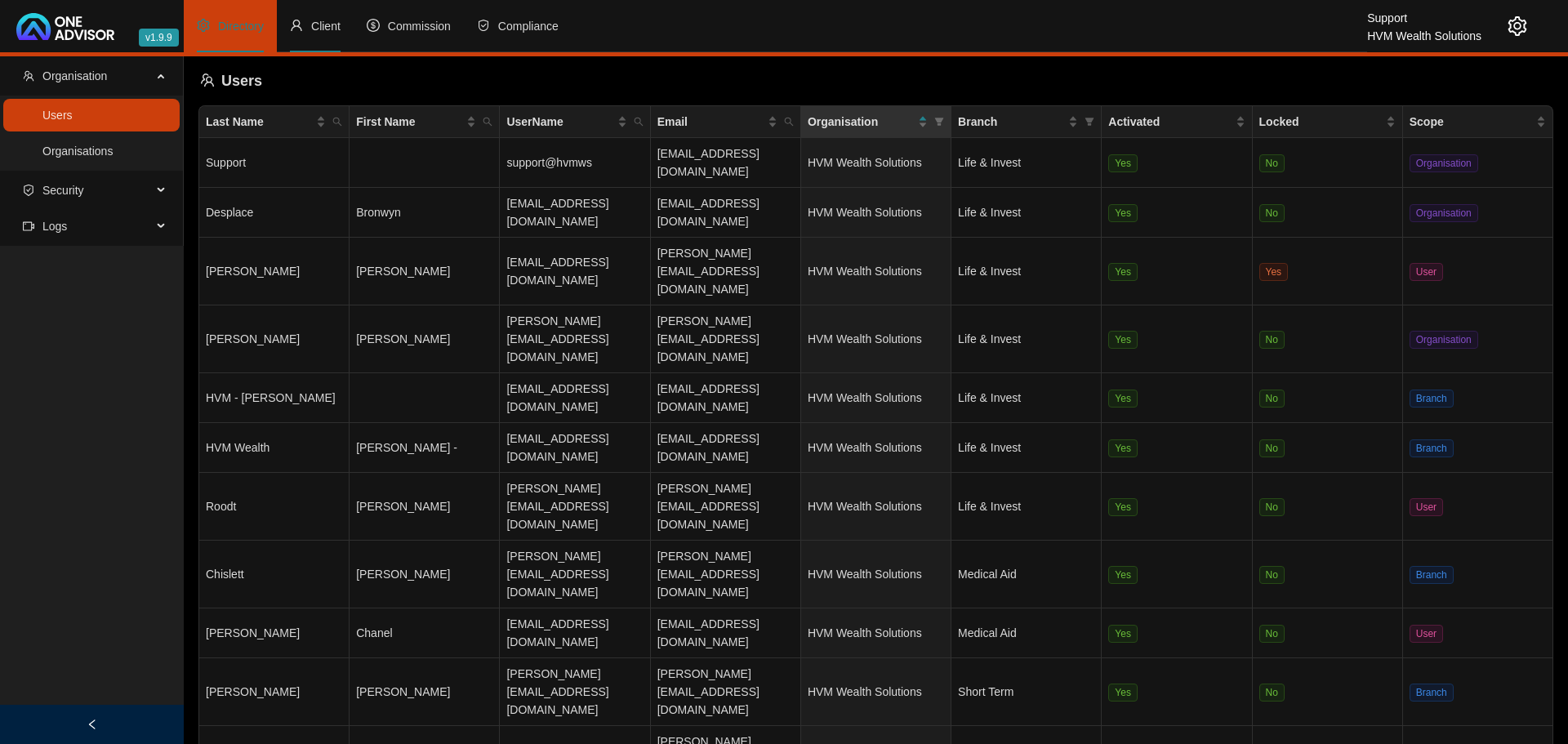
click at [329, 20] on span "Client" at bounding box center [326, 26] width 30 height 13
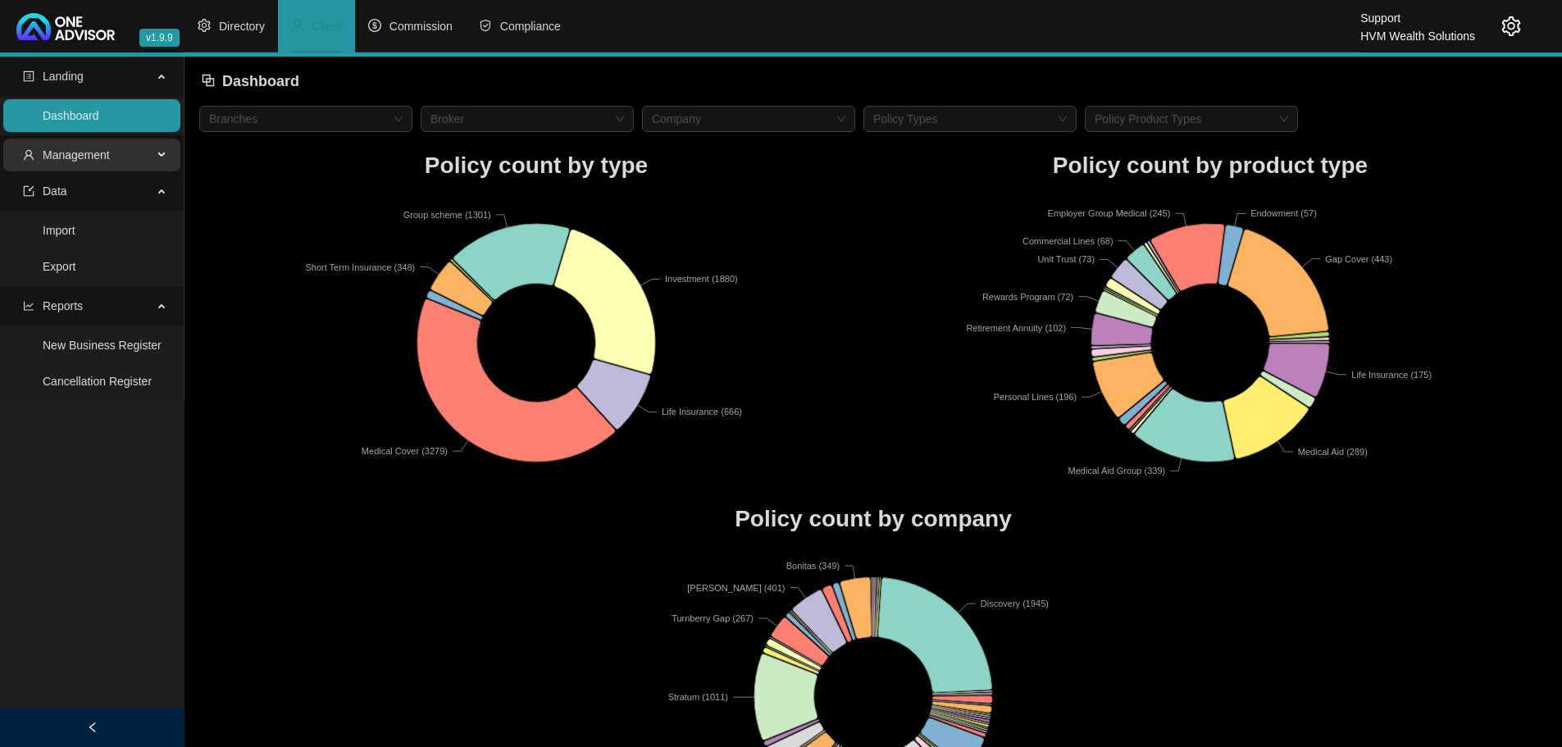
click at [156, 152] on div "Management" at bounding box center [91, 155] width 177 height 33
